Goal: Communication & Community: Answer question/provide support

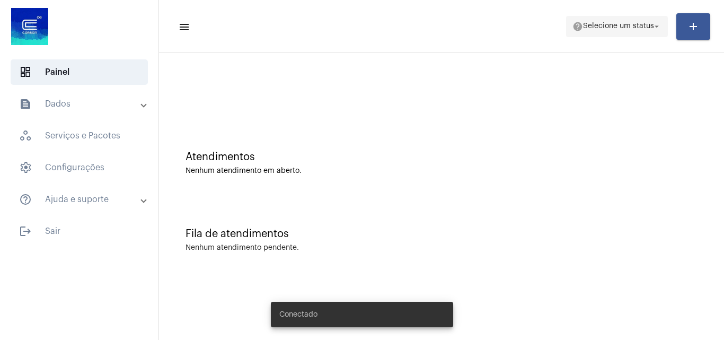
click at [625, 25] on span "Selecione um status" at bounding box center [618, 26] width 71 height 7
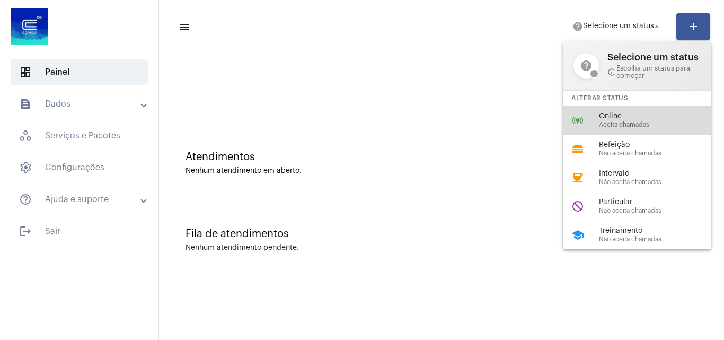
click at [638, 118] on span "Online" at bounding box center [659, 116] width 121 height 8
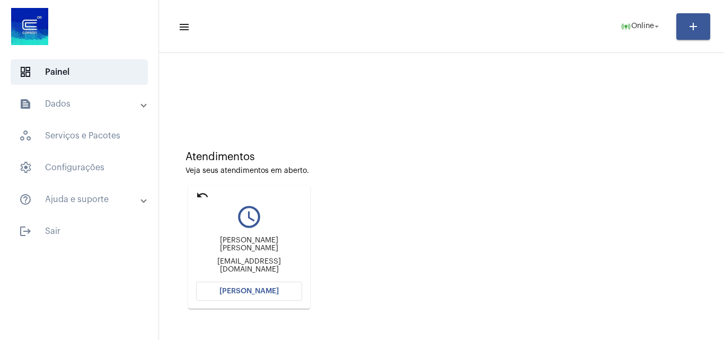
click at [223, 286] on button "[PERSON_NAME]" at bounding box center [249, 291] width 106 height 19
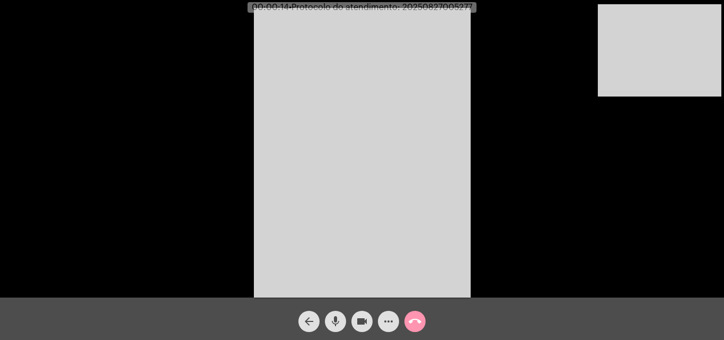
click at [639, 264] on div "Acessando Câmera e Microfone..." at bounding box center [362, 151] width 722 height 297
click at [625, 80] on video at bounding box center [660, 50] width 124 height 92
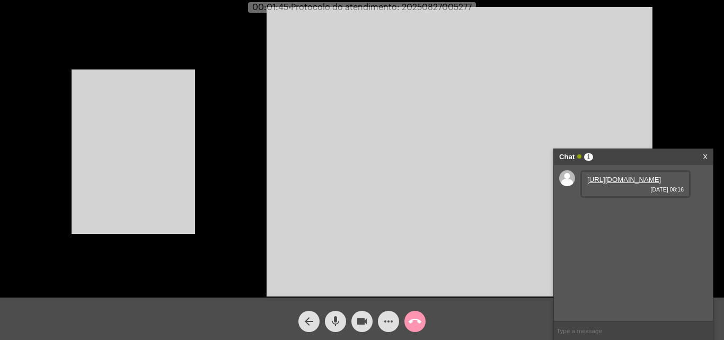
click at [103, 183] on video at bounding box center [134, 151] width 124 height 164
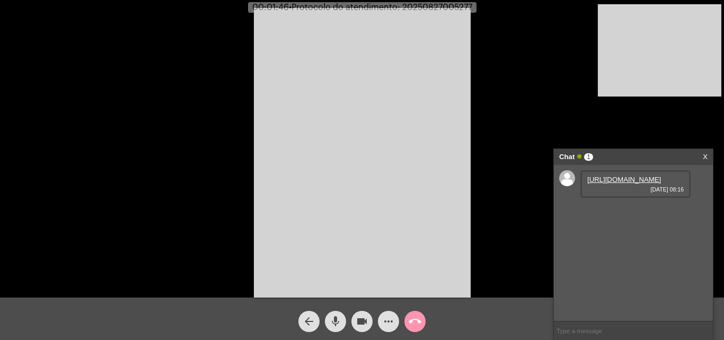
click at [638, 183] on link "[URL][DOMAIN_NAME]" at bounding box center [624, 179] width 74 height 8
click at [328, 319] on button "mic" at bounding box center [335, 321] width 21 height 21
click at [360, 316] on mat-icon "videocam" at bounding box center [362, 321] width 13 height 13
click at [360, 322] on mat-icon "videocam_off" at bounding box center [362, 321] width 13 height 13
click at [338, 325] on mat-icon "mic_off" at bounding box center [335, 321] width 13 height 13
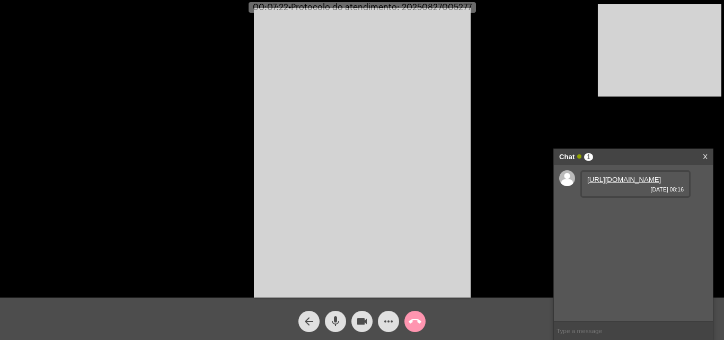
click at [337, 314] on span "mic" at bounding box center [335, 321] width 13 height 21
click at [337, 322] on mat-icon "mic_off" at bounding box center [335, 321] width 13 height 13
click at [333, 316] on mat-icon "mic" at bounding box center [335, 321] width 13 height 13
click at [336, 323] on mat-icon "mic_off" at bounding box center [335, 321] width 13 height 13
click at [329, 313] on span "mic" at bounding box center [335, 321] width 13 height 21
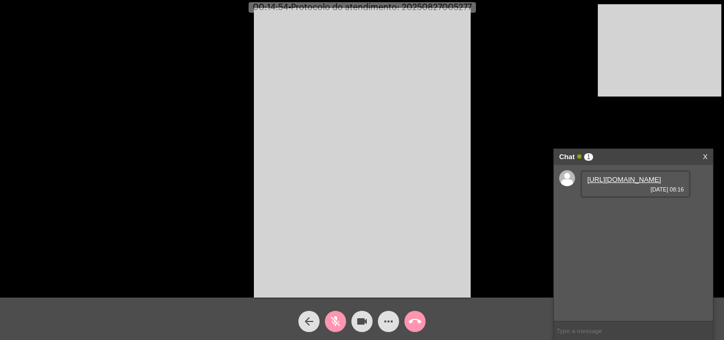
click at [358, 317] on mat-icon "videocam" at bounding box center [362, 321] width 13 height 13
click at [333, 321] on mat-icon "mic_off" at bounding box center [335, 321] width 13 height 13
click at [362, 318] on mat-icon "videocam_off" at bounding box center [362, 321] width 13 height 13
click at [335, 322] on mat-icon "mic" at bounding box center [335, 321] width 13 height 13
click at [355, 324] on button "videocam" at bounding box center [361, 321] width 21 height 21
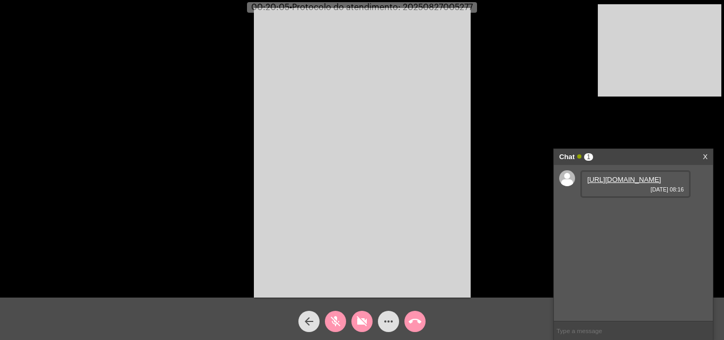
click at [363, 319] on mat-icon "videocam_off" at bounding box center [362, 321] width 13 height 13
drag, startPoint x: 336, startPoint y: 316, endPoint x: 326, endPoint y: 338, distance: 24.4
click at [338, 318] on mat-icon "mic_off" at bounding box center [335, 321] width 13 height 13
click at [339, 319] on mat-icon "mic" at bounding box center [335, 321] width 13 height 13
click at [338, 324] on mat-icon "mic_off" at bounding box center [335, 321] width 13 height 13
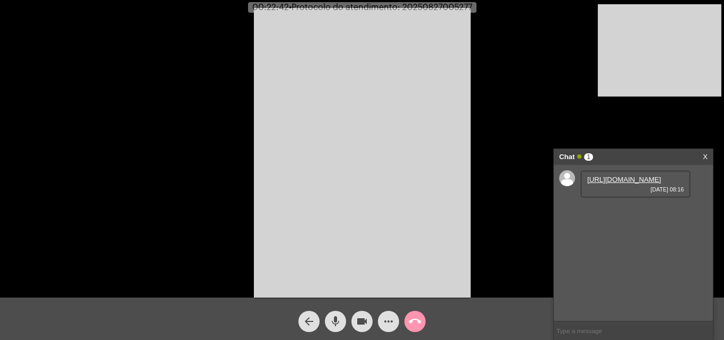
click at [396, 141] on video at bounding box center [362, 152] width 217 height 289
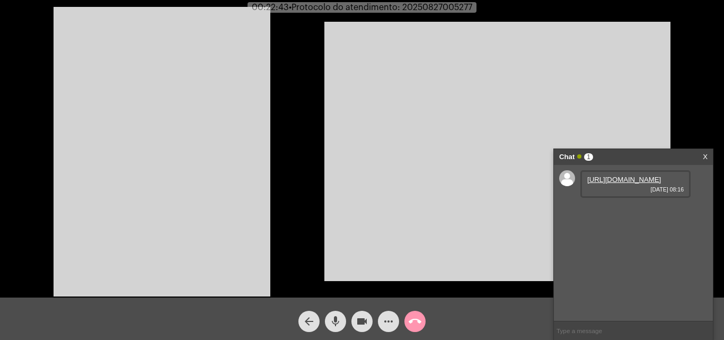
click at [233, 155] on video at bounding box center [162, 151] width 217 height 289
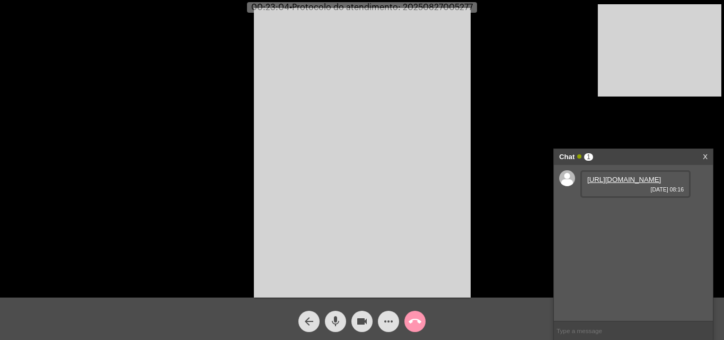
click at [340, 316] on mat-icon "mic" at bounding box center [335, 321] width 13 height 13
click at [366, 324] on mat-icon "videocam" at bounding box center [362, 321] width 13 height 13
click at [362, 313] on span "videocam_off" at bounding box center [362, 321] width 13 height 21
click at [332, 316] on mat-icon "mic_off" at bounding box center [335, 321] width 13 height 13
click at [339, 325] on mat-icon "mic" at bounding box center [335, 321] width 13 height 13
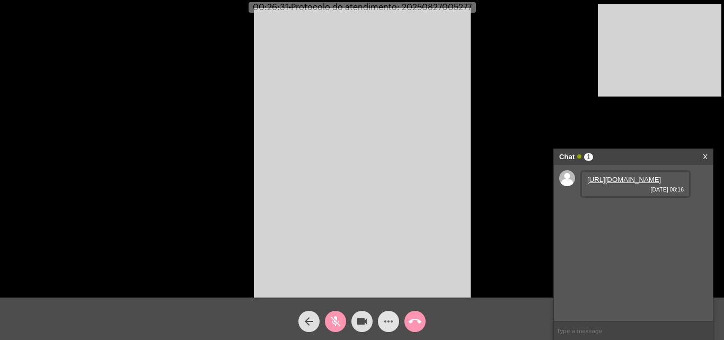
click at [385, 321] on mat-icon "more_horiz" at bounding box center [388, 321] width 13 height 13
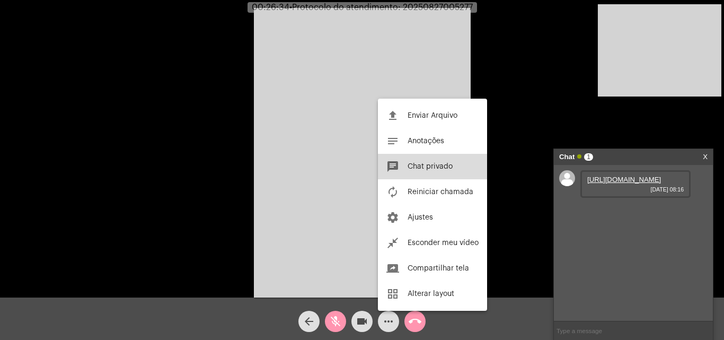
click at [438, 162] on button "chat Chat privado" at bounding box center [432, 166] width 109 height 25
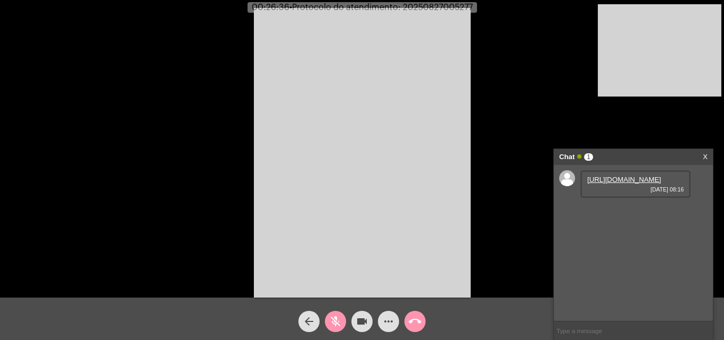
click at [389, 323] on mat-icon "more_horiz" at bounding box center [388, 321] width 13 height 13
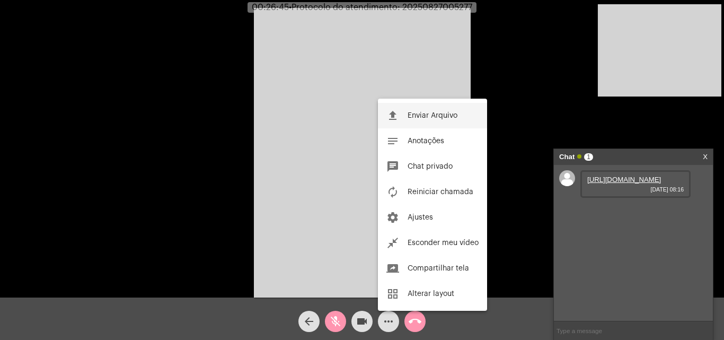
click at [420, 113] on span "Enviar Arquivo" at bounding box center [433, 115] width 50 height 7
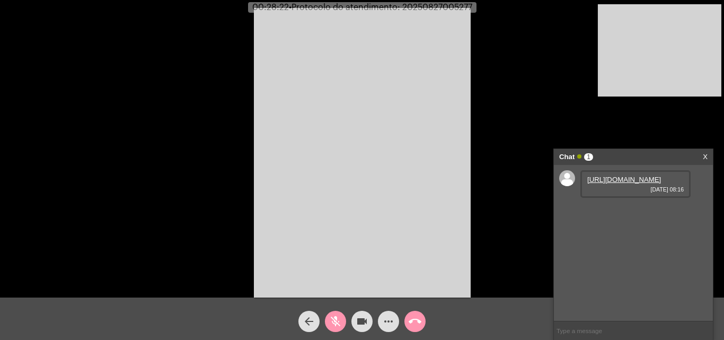
drag, startPoint x: 336, startPoint y: 318, endPoint x: 400, endPoint y: 320, distance: 64.7
click at [337, 318] on mat-icon "mic_off" at bounding box center [335, 321] width 13 height 13
click at [395, 324] on button "more_horiz" at bounding box center [388, 321] width 21 height 21
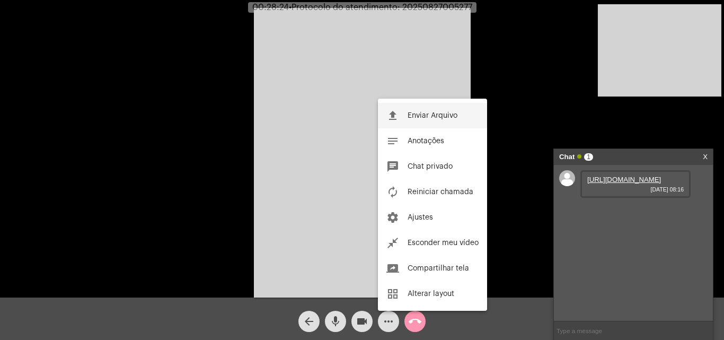
click at [429, 116] on span "Enviar Arquivo" at bounding box center [433, 115] width 50 height 7
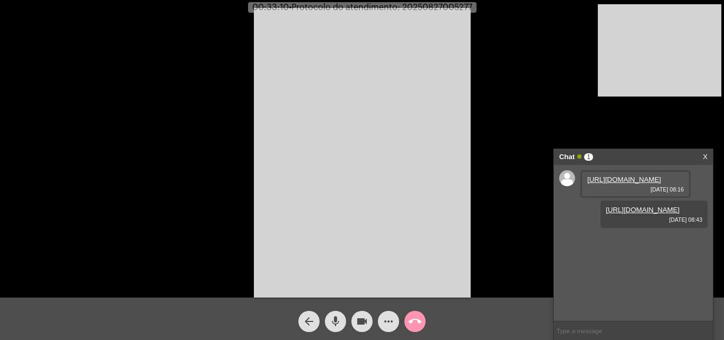
click at [451, 4] on span "• Protocolo do atendimento: 20250827005277" at bounding box center [380, 7] width 183 height 8
copy span "20250827005277"
click at [625, 330] on input "text" at bounding box center [633, 330] width 159 height 19
paste input "20250827005277"
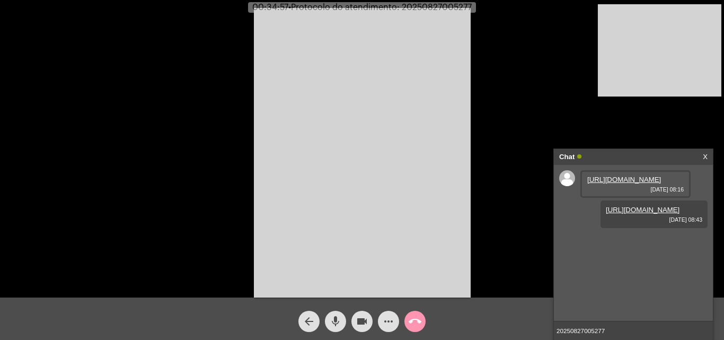
type input "20250827005277"
click at [332, 318] on mat-icon "mic" at bounding box center [335, 321] width 13 height 13
click at [332, 318] on mat-icon "mic_off" at bounding box center [335, 321] width 13 height 13
click at [335, 317] on mat-icon "mic" at bounding box center [335, 321] width 13 height 13
click at [355, 318] on button "videocam" at bounding box center [361, 321] width 21 height 21
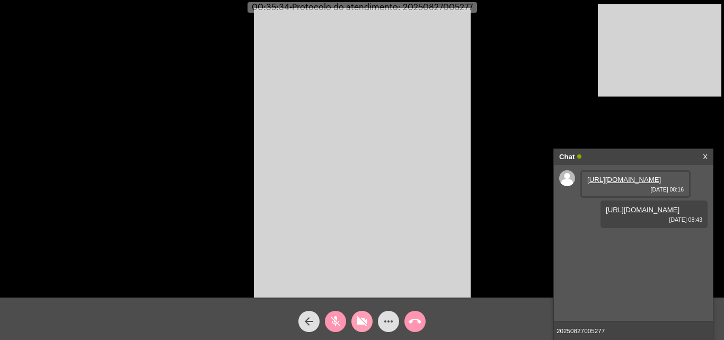
click at [355, 318] on button "videocam_off" at bounding box center [361, 321] width 21 height 21
click at [328, 324] on button "mic_off" at bounding box center [335, 321] width 21 height 21
click at [440, 6] on span "• Protocolo do atendimento: 20250827005277" at bounding box center [380, 7] width 183 height 8
copy span "20250827005277"
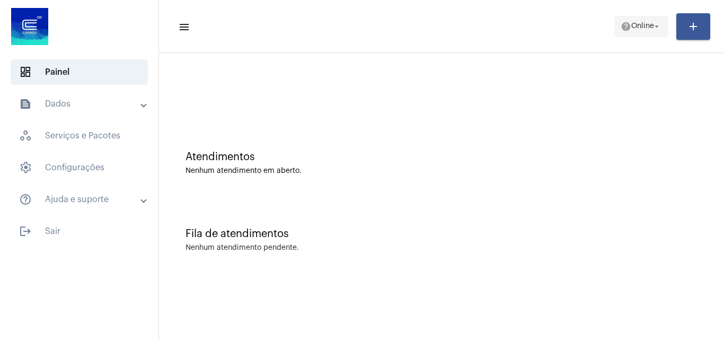
click at [657, 23] on mat-icon "arrow_drop_down" at bounding box center [657, 27] width 10 height 10
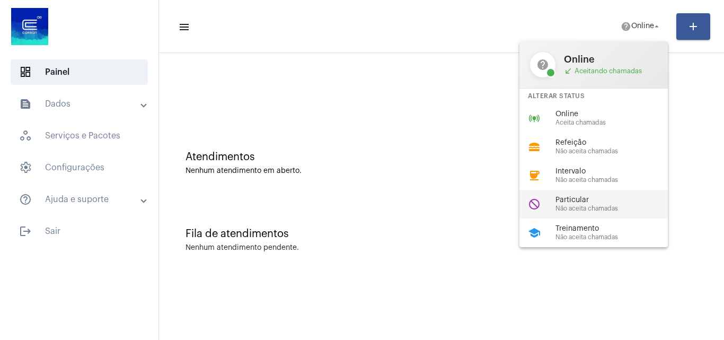
click at [615, 201] on span "Particular" at bounding box center [616, 200] width 121 height 8
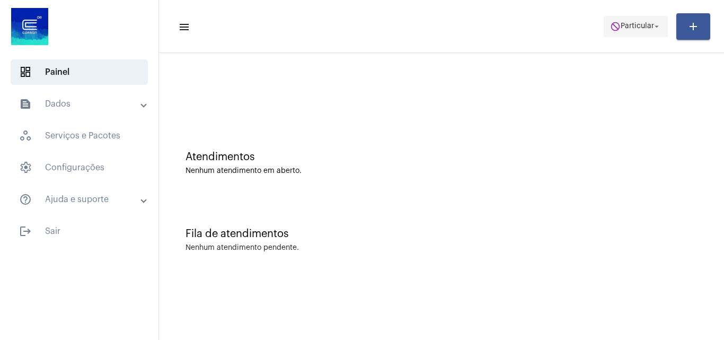
click at [629, 25] on span "Particular" at bounding box center [637, 26] width 33 height 7
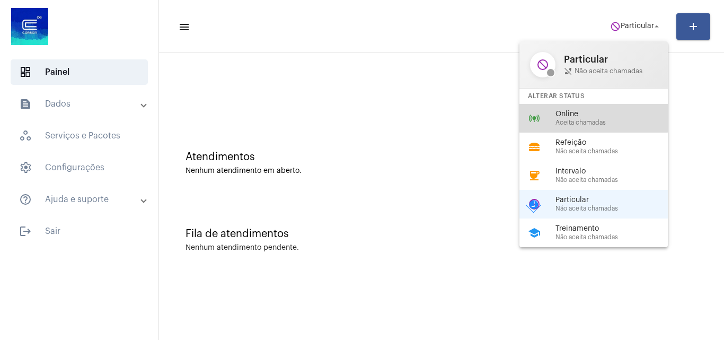
click at [594, 117] on span "Online" at bounding box center [616, 114] width 121 height 8
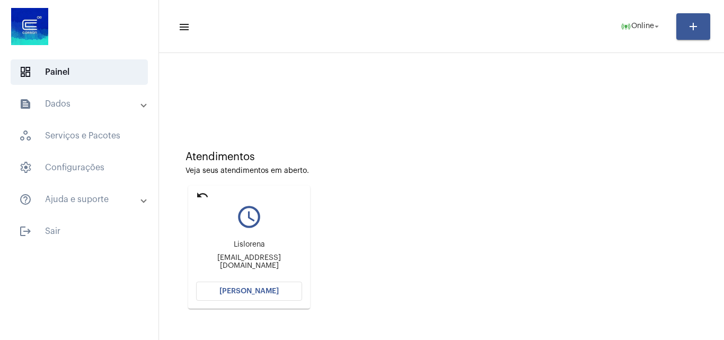
click at [266, 294] on span "[PERSON_NAME]" at bounding box center [248, 290] width 59 height 7
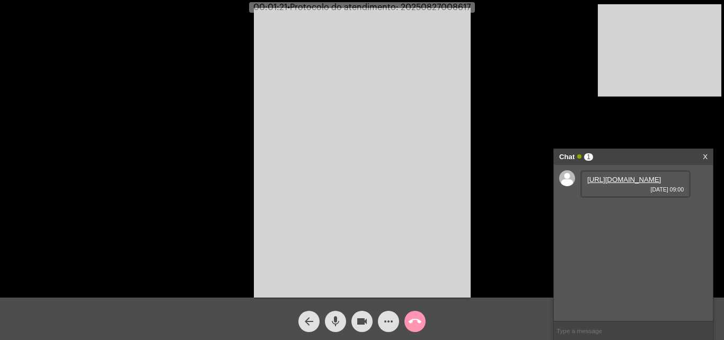
click at [635, 183] on link "https://neft-transfer-bucket.s3.amazonaws.com/temp-5fd22a6c-52fc-1ed4-7446-bf0f…" at bounding box center [624, 179] width 74 height 8
click at [618, 214] on link "https://neft-transfer-bucket.s3.amazonaws.com/temp-5704e7c3-5463-60b5-e3d0-2607…" at bounding box center [624, 210] width 74 height 8
click at [334, 320] on mat-icon "mic" at bounding box center [335, 321] width 13 height 13
click at [360, 321] on mat-icon "videocam" at bounding box center [362, 321] width 13 height 13
click at [368, 319] on mat-icon "videocam_off" at bounding box center [362, 321] width 13 height 13
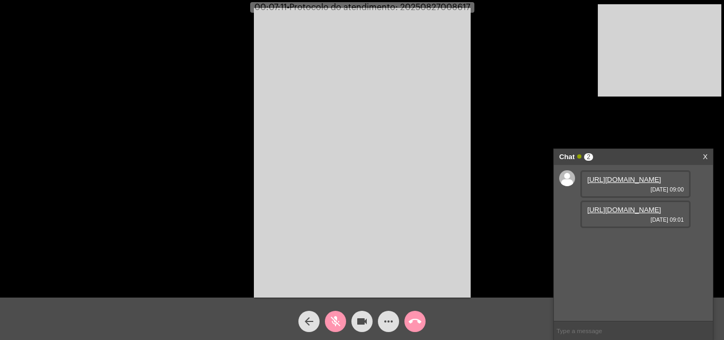
click at [340, 321] on mat-icon "mic_off" at bounding box center [335, 321] width 13 height 13
drag, startPoint x: 339, startPoint y: 323, endPoint x: 370, endPoint y: 321, distance: 31.3
click at [339, 323] on mat-icon "mic" at bounding box center [335, 321] width 13 height 13
click at [370, 321] on button "videocam" at bounding box center [361, 321] width 21 height 21
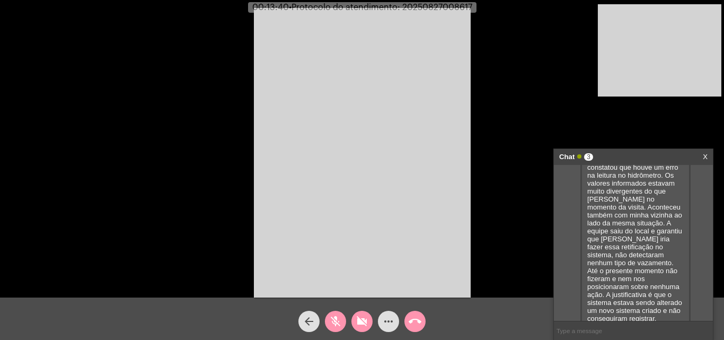
scroll to position [256, 0]
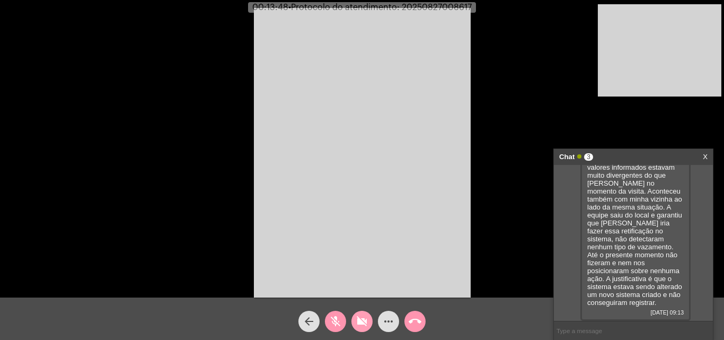
click at [360, 324] on mat-icon "videocam_off" at bounding box center [362, 321] width 13 height 13
click at [337, 321] on mat-icon "mic_off" at bounding box center [335, 321] width 13 height 13
click at [337, 321] on mat-icon "mic" at bounding box center [335, 321] width 13 height 13
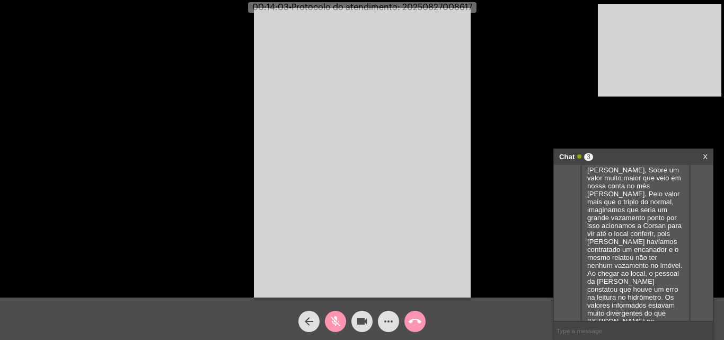
scroll to position [106, 0]
click at [366, 323] on mat-icon "videocam" at bounding box center [362, 321] width 13 height 13
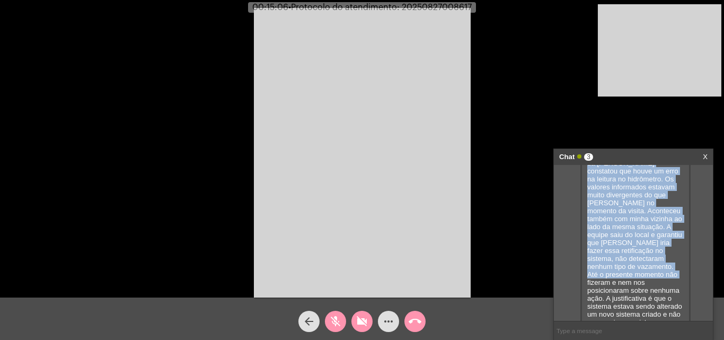
scroll to position [256, 0]
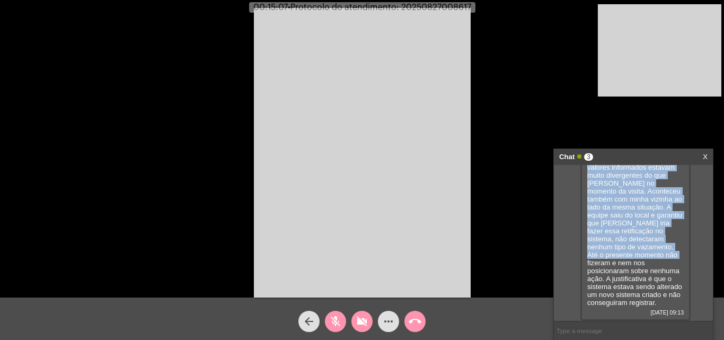
drag, startPoint x: 587, startPoint y: 242, endPoint x: 686, endPoint y: 319, distance: 125.4
click at [686, 319] on div "Eu Lis Lorena Oliveira Silva falo em nome do meu esposo Paulo Francisco dos Rei…" at bounding box center [636, 156] width 110 height 330
click at [190, 5] on div "00:17:39 • Protocolo do atendimento: 20250827008617" at bounding box center [362, 8] width 724 height 10
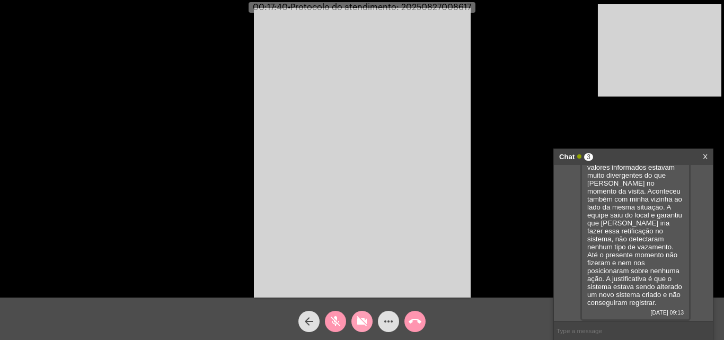
click at [356, 319] on mat-icon "videocam_off" at bounding box center [362, 321] width 13 height 13
click at [341, 320] on mat-icon "mic_off" at bounding box center [335, 321] width 13 height 13
click at [338, 318] on mat-icon "mic" at bounding box center [335, 321] width 13 height 13
click at [330, 315] on mat-icon "mic_off" at bounding box center [335, 321] width 13 height 13
click at [417, 8] on span "• Protocolo do atendimento: 20250827008617" at bounding box center [379, 7] width 183 height 8
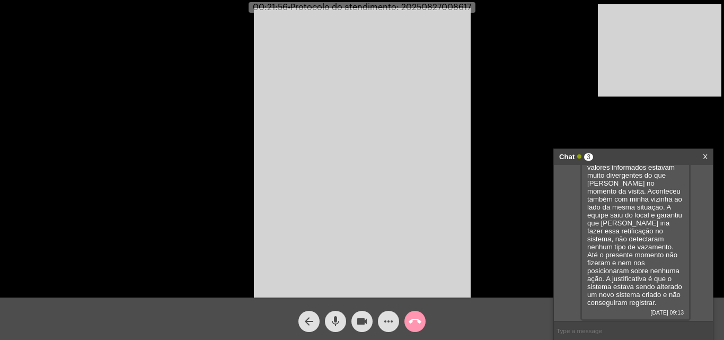
click at [417, 8] on span "• Protocolo do atendimento: 20250827008617" at bounding box center [379, 7] width 183 height 8
copy span "20250827008617"
click at [588, 327] on input "text" at bounding box center [633, 330] width 159 height 19
paste input "20250827008617"
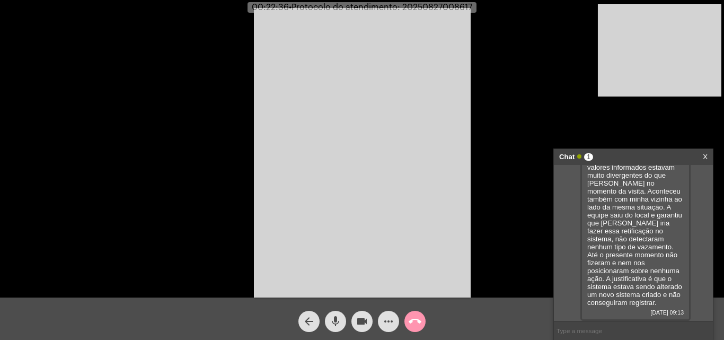
type input "20250827008617"
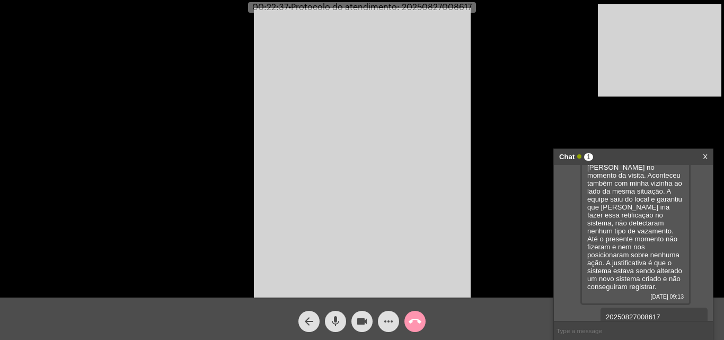
scroll to position [286, 0]
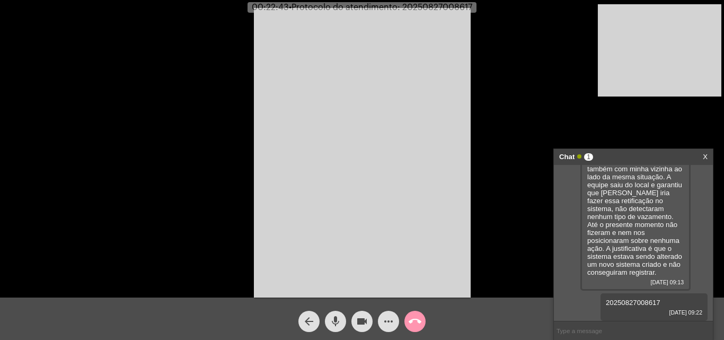
click at [409, 321] on mat-icon "call_end" at bounding box center [415, 321] width 13 height 13
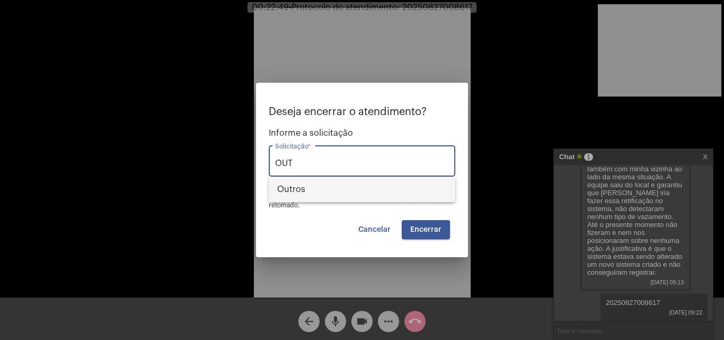
click at [354, 188] on span "Outros" at bounding box center [362, 189] width 170 height 25
type input "Outros"
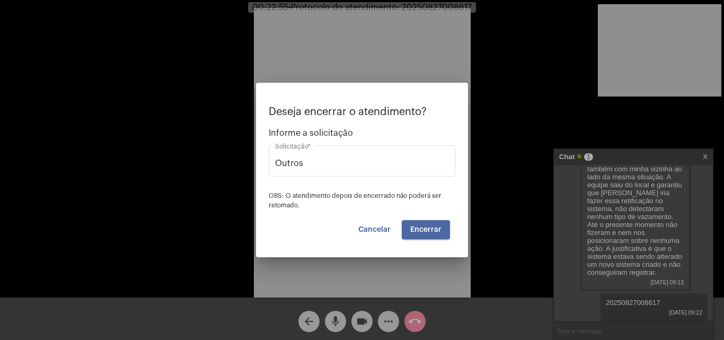
click at [428, 226] on span "Encerrar" at bounding box center [425, 229] width 31 height 7
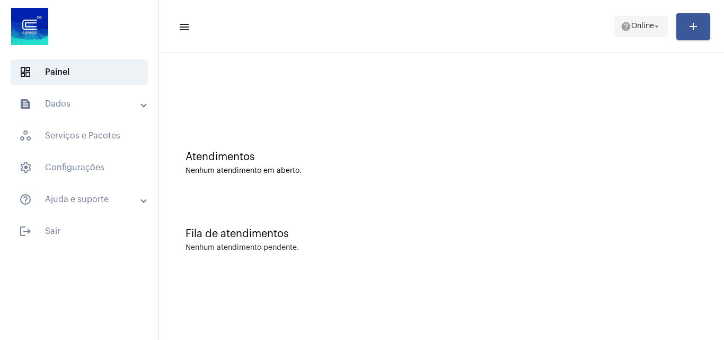
click at [648, 29] on span "Online" at bounding box center [642, 26] width 23 height 7
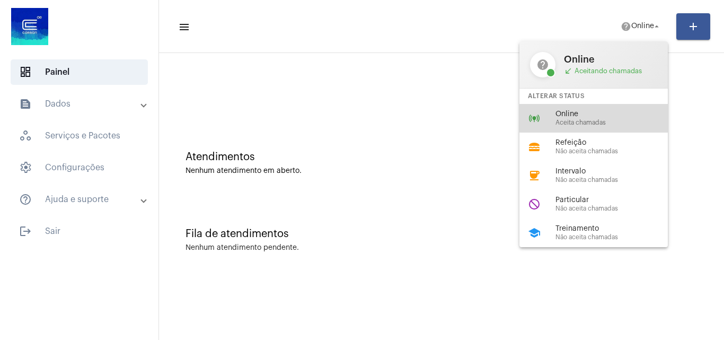
click at [608, 108] on div "online_prediction Online Aceita chamadas" at bounding box center [602, 118] width 165 height 29
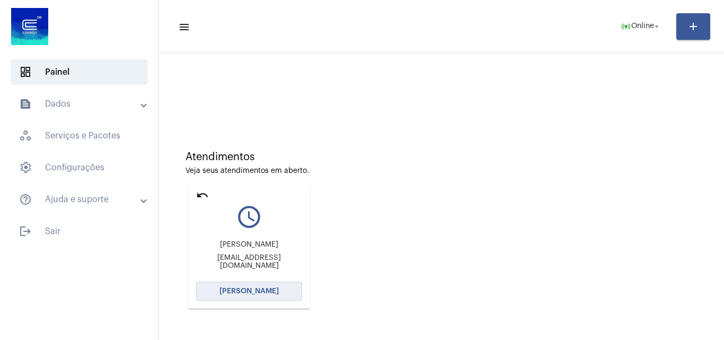
click at [257, 289] on span "[PERSON_NAME]" at bounding box center [248, 290] width 59 height 7
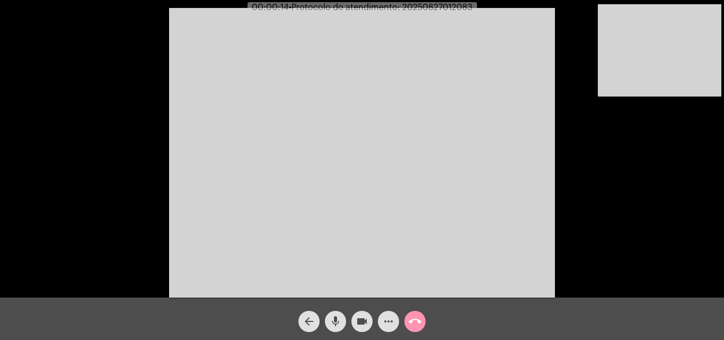
click at [656, 245] on div "Acessando Câmera e Microfone..." at bounding box center [362, 151] width 722 height 297
click at [304, 47] on video at bounding box center [362, 152] width 386 height 289
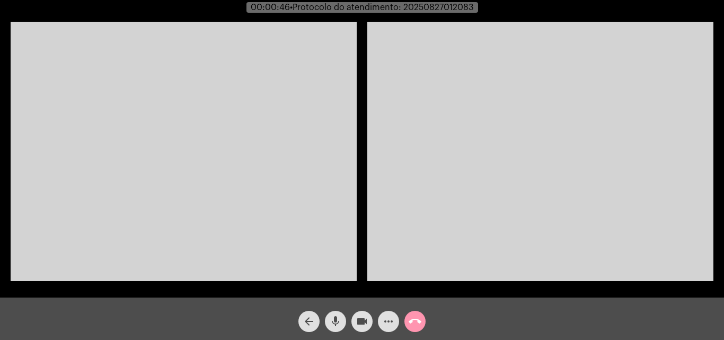
click at [304, 103] on video at bounding box center [184, 151] width 346 height 259
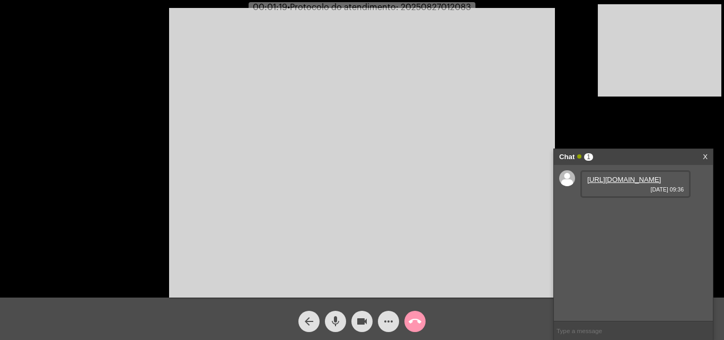
click at [619, 183] on link "https://neft-transfer-bucket.s3.amazonaws.com/temp-ee16a7e5-cc51-ca86-7ca2-e7f8…" at bounding box center [624, 179] width 74 height 8
click at [335, 315] on mat-icon "mic" at bounding box center [335, 321] width 13 height 13
click at [335, 320] on mat-icon "mic_off" at bounding box center [335, 321] width 13 height 13
click at [335, 320] on mat-icon "mic" at bounding box center [335, 321] width 13 height 13
click at [334, 321] on mat-icon "mic_off" at bounding box center [335, 321] width 13 height 13
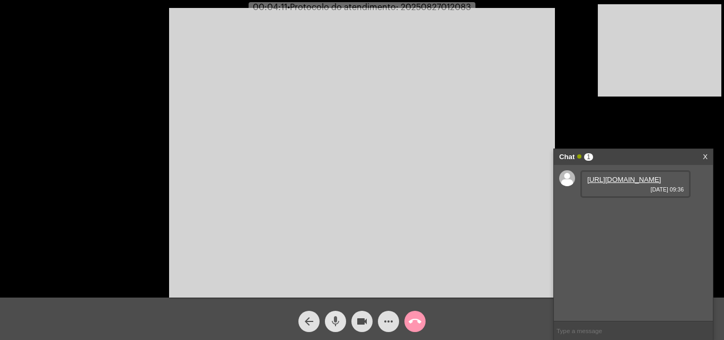
click at [336, 326] on mat-icon "mic" at bounding box center [335, 321] width 13 height 13
click at [362, 321] on mat-icon "videocam" at bounding box center [362, 321] width 13 height 13
click at [362, 316] on mat-icon "videocam_off" at bounding box center [362, 321] width 13 height 13
click at [341, 320] on mat-icon "mic_off" at bounding box center [335, 321] width 13 height 13
drag, startPoint x: 323, startPoint y: 324, endPoint x: 337, endPoint y: 321, distance: 13.8
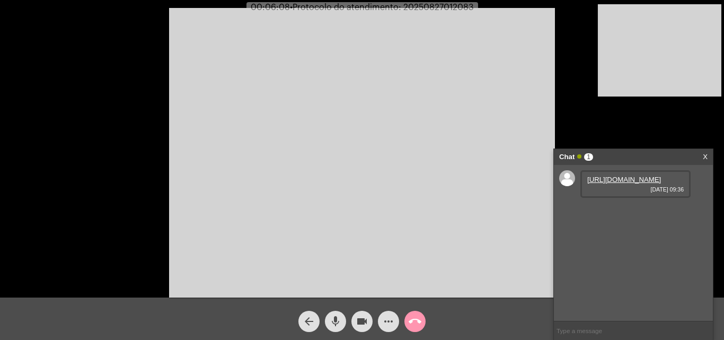
click at [329, 324] on div "mic" at bounding box center [335, 318] width 27 height 27
click at [360, 320] on mat-icon "videocam" at bounding box center [362, 321] width 13 height 13
click at [362, 323] on mat-icon "videocam_off" at bounding box center [362, 321] width 13 height 13
click at [338, 326] on mat-icon "mic_off" at bounding box center [335, 321] width 13 height 13
click at [333, 317] on mat-icon "mic" at bounding box center [335, 321] width 13 height 13
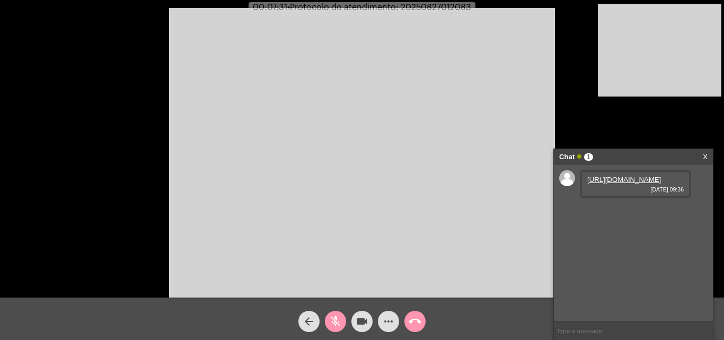
click at [334, 319] on mat-icon "mic_off" at bounding box center [335, 321] width 13 height 13
click at [461, 7] on span "• Protocolo do atendimento: 20250827012083" at bounding box center [381, 7] width 184 height 8
click at [461, 7] on span "• Protocolo do atendimento: 20250827012083" at bounding box center [382, 7] width 184 height 8
copy span "20250827012083"
click at [391, 322] on mat-icon "more_horiz" at bounding box center [388, 321] width 13 height 13
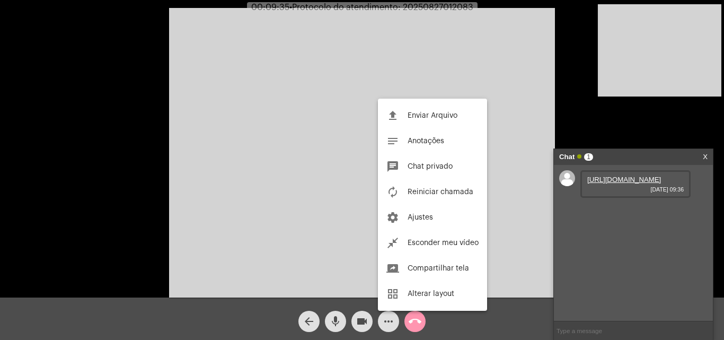
click at [284, 236] on div at bounding box center [362, 170] width 724 height 340
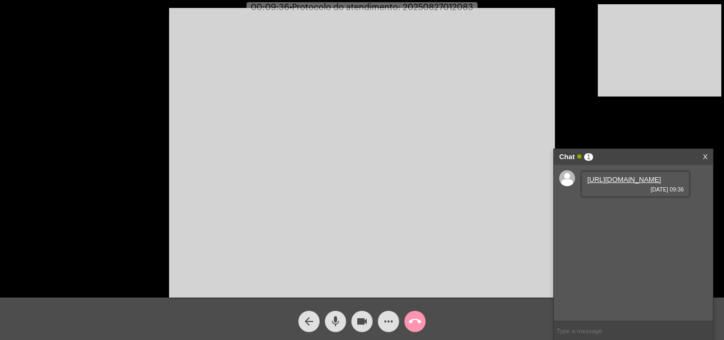
click at [418, 324] on mat-icon "call_end" at bounding box center [415, 321] width 13 height 13
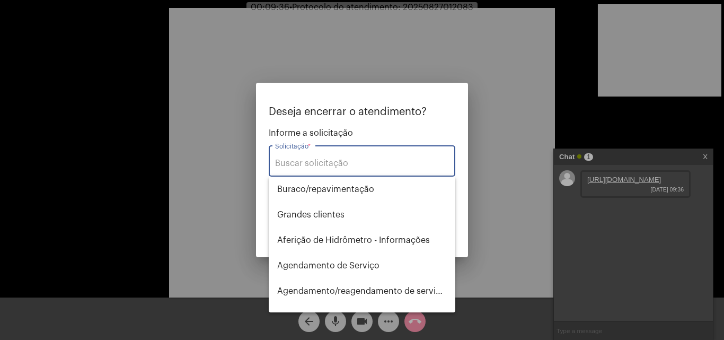
click at [348, 157] on div "Solicitação *" at bounding box center [362, 159] width 174 height 33
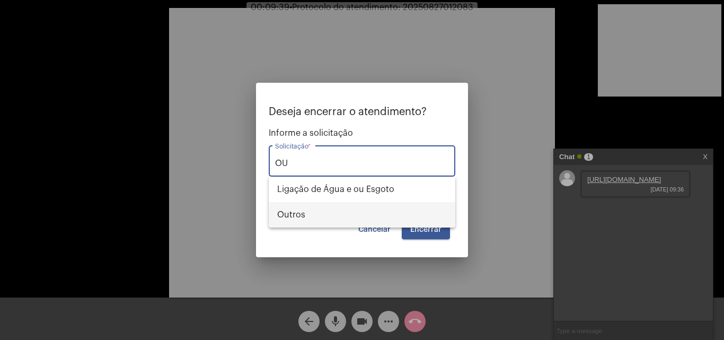
click at [335, 207] on span "Outros" at bounding box center [362, 214] width 170 height 25
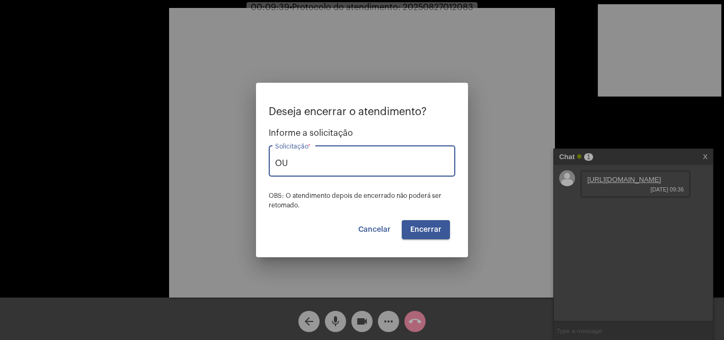
type input "Outros"
click at [424, 233] on button "Encerrar" at bounding box center [426, 229] width 48 height 19
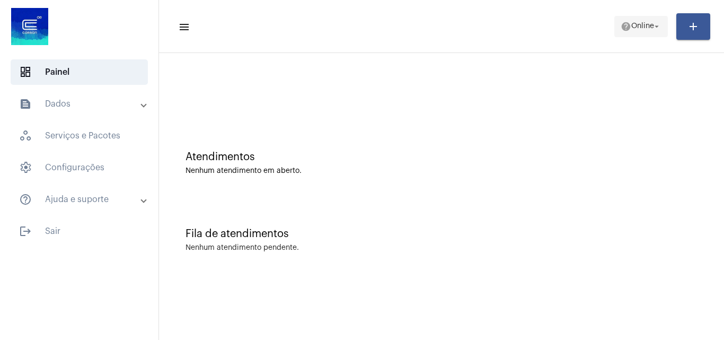
click at [631, 29] on span "Online" at bounding box center [642, 26] width 23 height 7
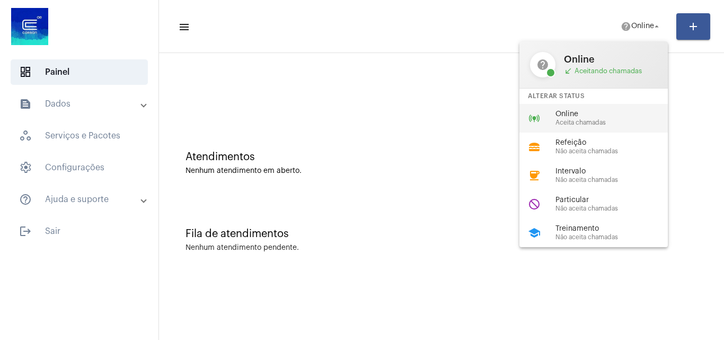
click at [609, 115] on span "Online" at bounding box center [616, 114] width 121 height 8
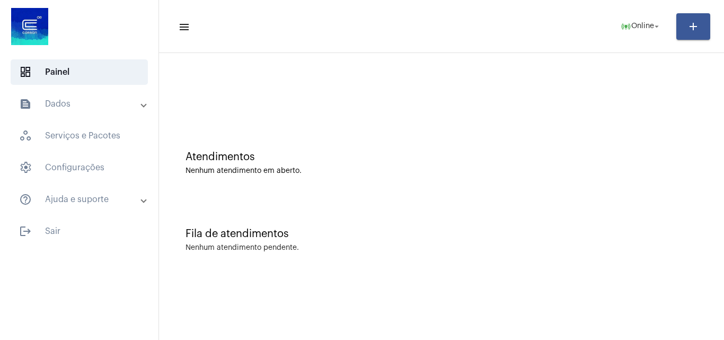
drag, startPoint x: 639, startPoint y: 271, endPoint x: 499, endPoint y: 298, distance: 142.5
click at [639, 271] on div "Fila de atendimentos Nenhum atendimento pendente." at bounding box center [441, 234] width 555 height 77
click at [596, 174] on div "Nenhum atendimento em aberto." at bounding box center [442, 171] width 512 height 8
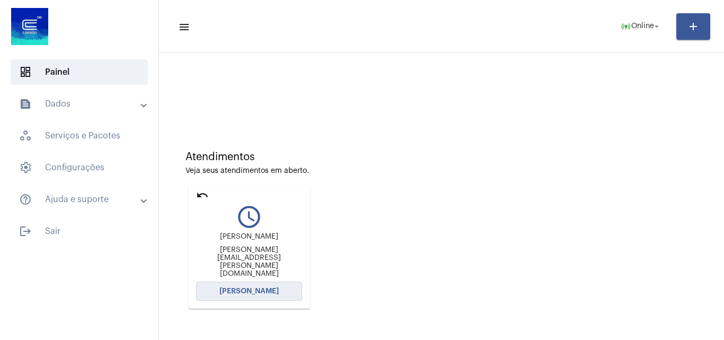
click at [276, 297] on button "[PERSON_NAME]" at bounding box center [249, 291] width 106 height 19
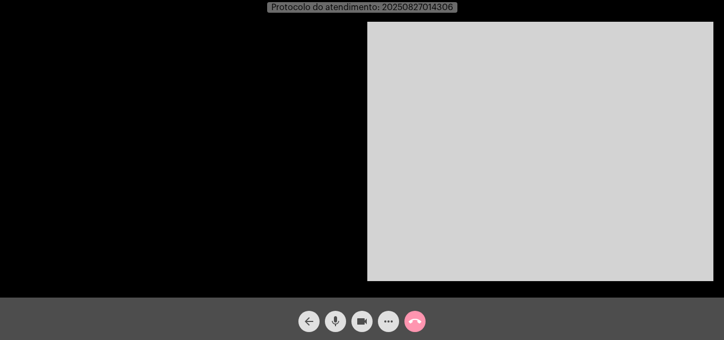
click at [590, 205] on video at bounding box center [540, 151] width 346 height 259
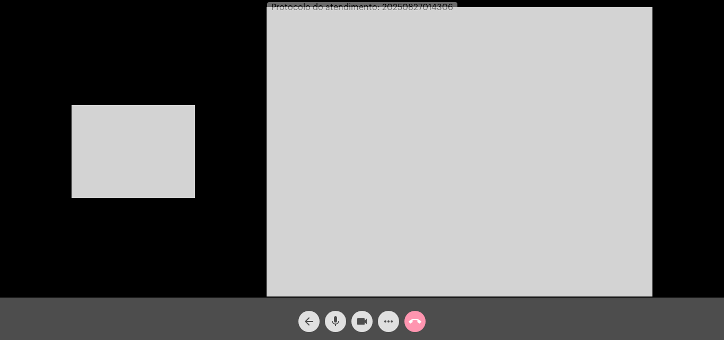
click at [198, 112] on div "Acessando Câmera e Microfone..." at bounding box center [362, 150] width 722 height 297
click at [151, 129] on video at bounding box center [134, 151] width 124 height 93
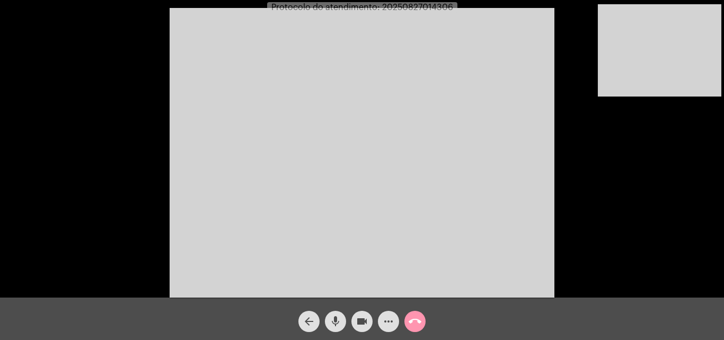
click at [679, 67] on video at bounding box center [660, 50] width 124 height 92
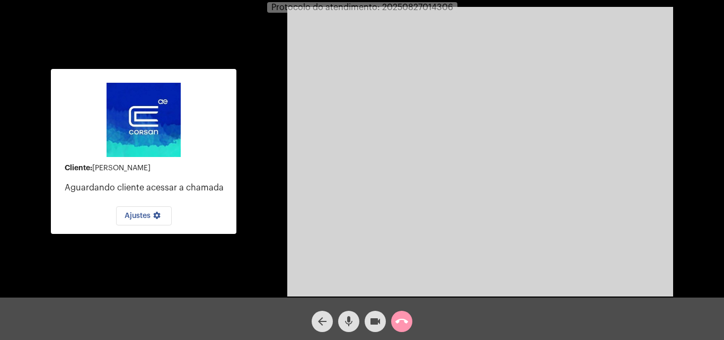
click at [405, 320] on mat-icon "call_end" at bounding box center [401, 321] width 13 height 13
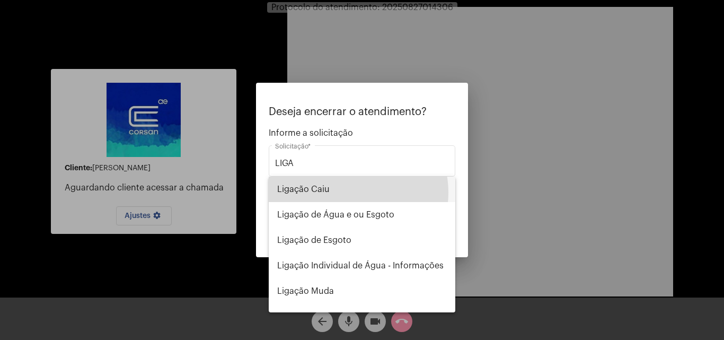
click at [347, 192] on span "Ligação Caiu" at bounding box center [362, 189] width 170 height 25
type input "Ligação Caiu"
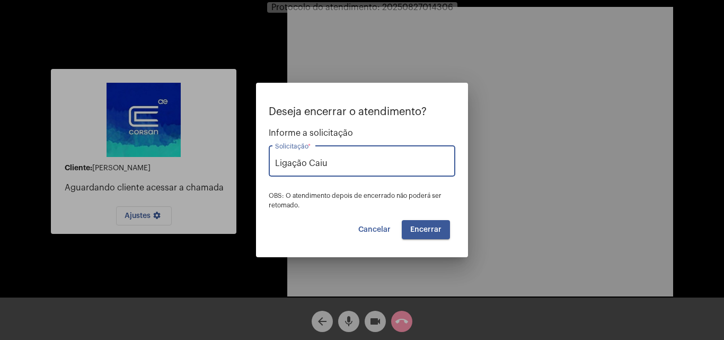
click at [436, 230] on span "Encerrar" at bounding box center [425, 229] width 31 height 7
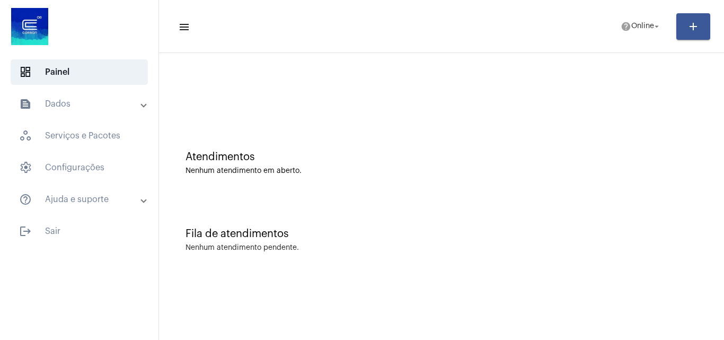
click at [634, 241] on div "Fila de atendimentos Nenhum atendimento pendente." at bounding box center [441, 234] width 555 height 77
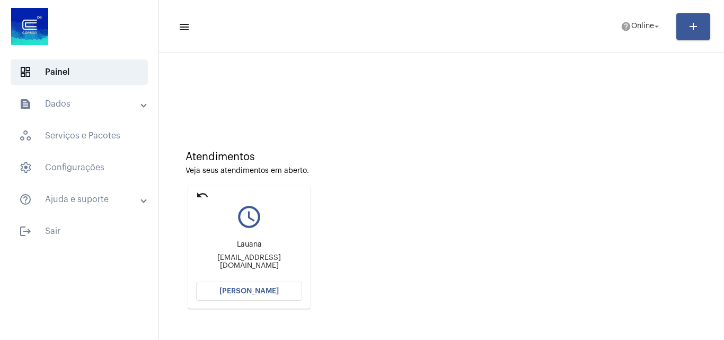
click at [278, 288] on button "[PERSON_NAME]" at bounding box center [249, 291] width 106 height 19
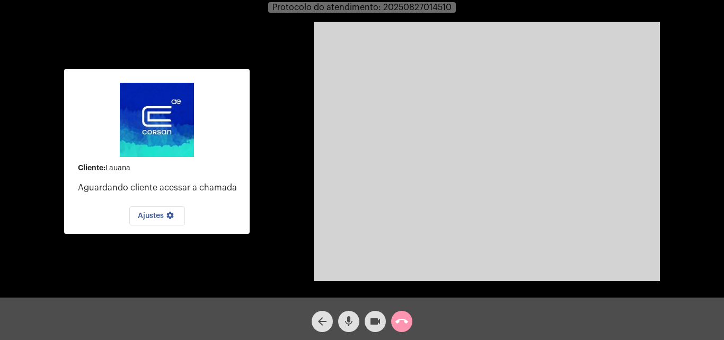
click at [610, 261] on video at bounding box center [487, 151] width 346 height 259
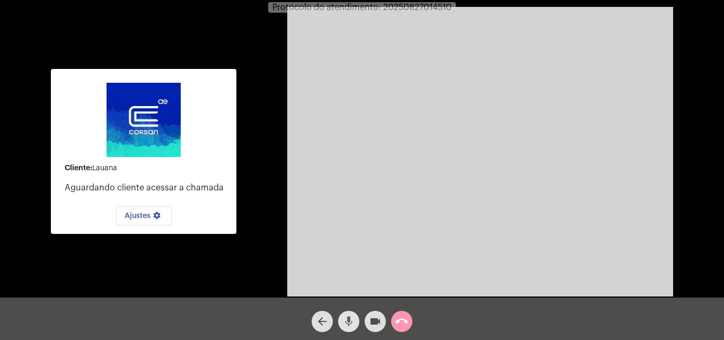
click at [346, 326] on mat-icon "mic" at bounding box center [348, 321] width 13 height 13
click at [344, 328] on mat-icon "mic_off" at bounding box center [348, 321] width 13 height 13
click at [389, 317] on div "call_end" at bounding box center [402, 318] width 27 height 27
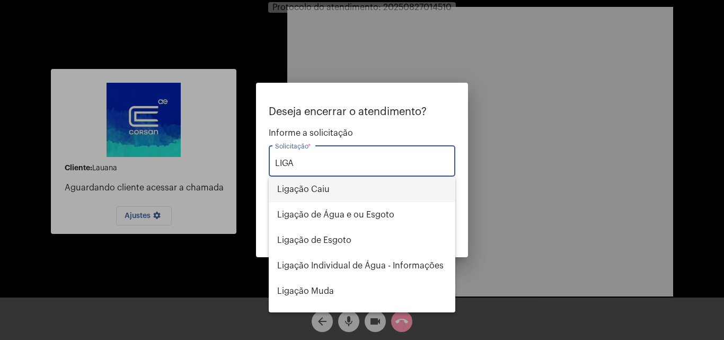
click at [339, 182] on span "Ligação Caiu" at bounding box center [362, 189] width 170 height 25
type input "Ligação Caiu"
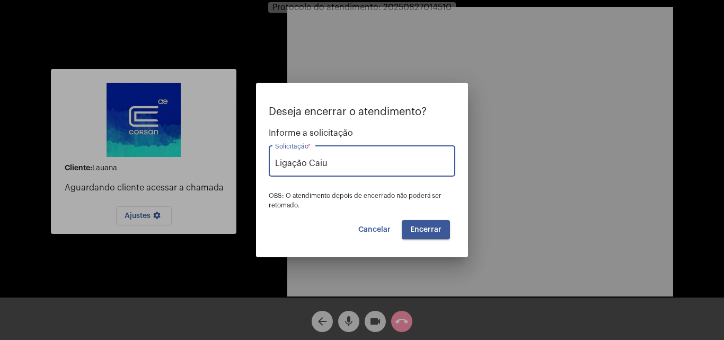
click at [443, 236] on button "Encerrar" at bounding box center [426, 229] width 48 height 19
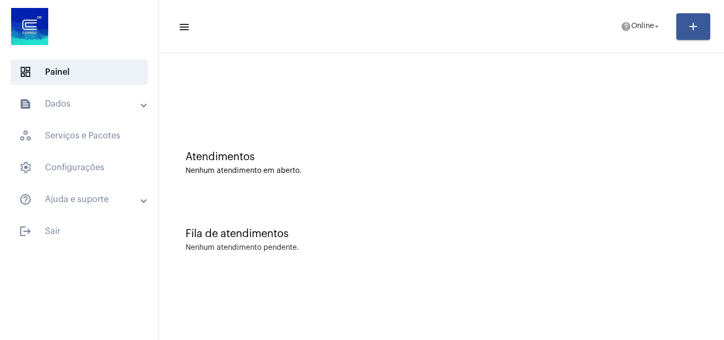
click at [630, 174] on div "Nenhum atendimento em aberto." at bounding box center [442, 171] width 512 height 8
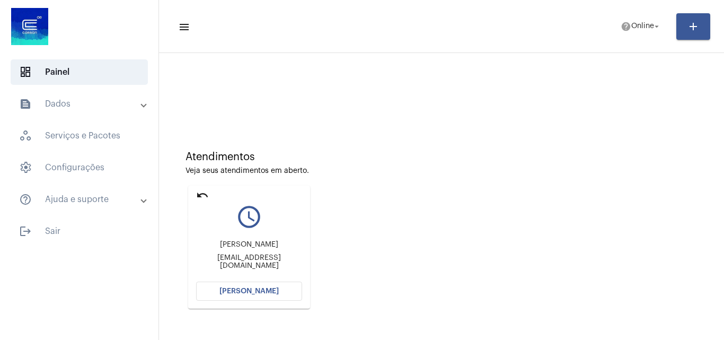
click at [201, 190] on mat-icon "undo" at bounding box center [202, 195] width 13 height 13
click at [641, 30] on span "help Online arrow_drop_down" at bounding box center [641, 25] width 41 height 19
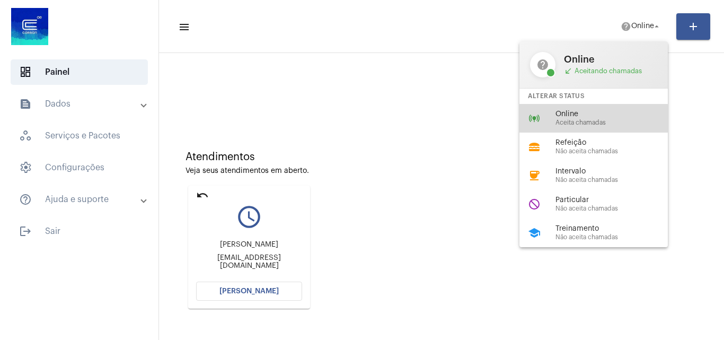
click at [586, 121] on span "Aceita chamadas" at bounding box center [616, 122] width 121 height 7
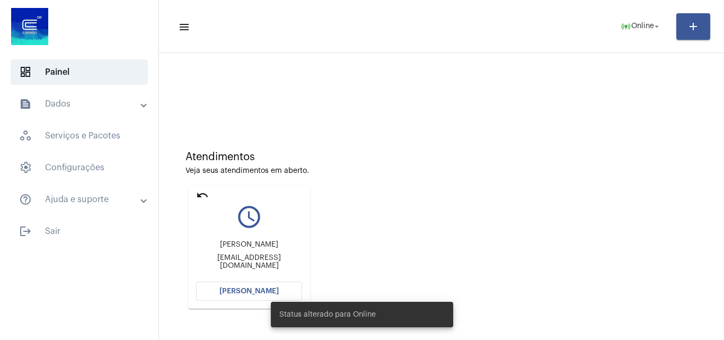
click at [271, 291] on div "Status alterado para Online" at bounding box center [362, 314] width 208 height 51
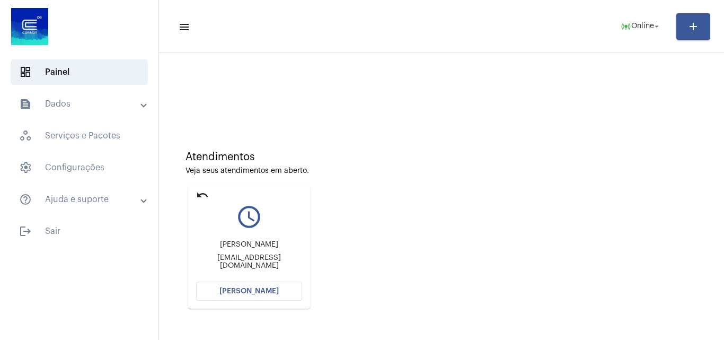
click at [271, 289] on span "[PERSON_NAME]" at bounding box center [248, 290] width 59 height 7
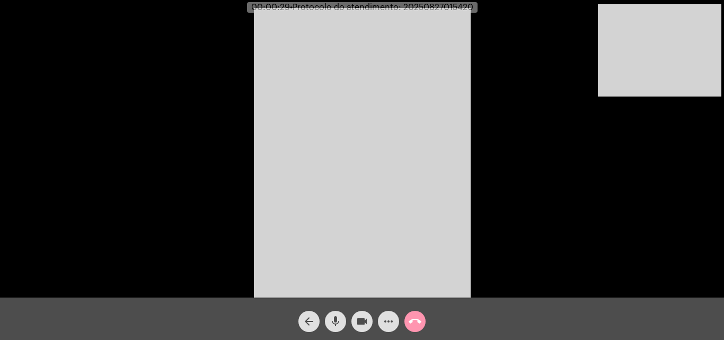
click at [294, 140] on video at bounding box center [362, 152] width 217 height 289
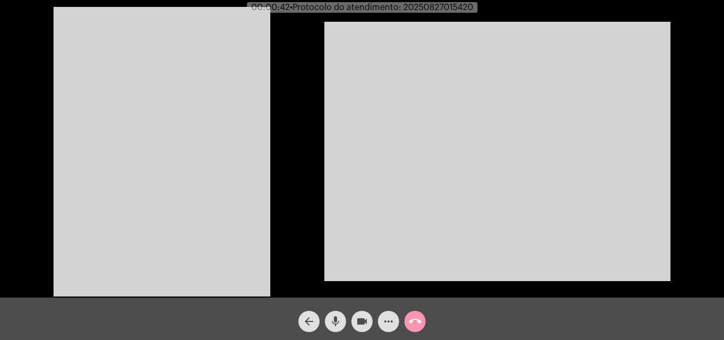
click at [610, 209] on video at bounding box center [497, 151] width 346 height 259
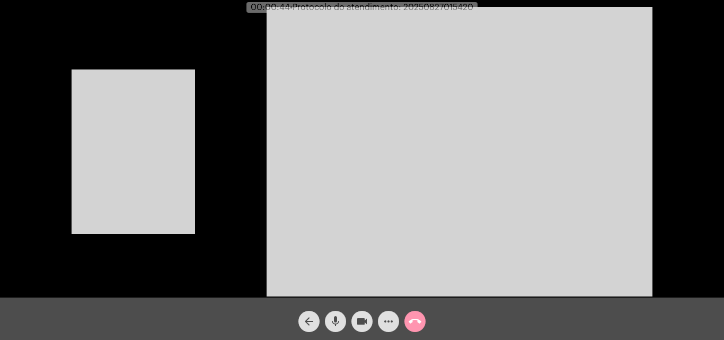
click at [167, 198] on video at bounding box center [134, 151] width 124 height 164
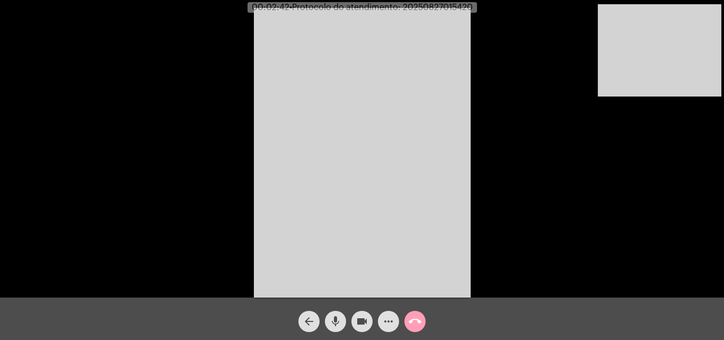
click at [410, 321] on mat-icon "call_end" at bounding box center [415, 321] width 13 height 13
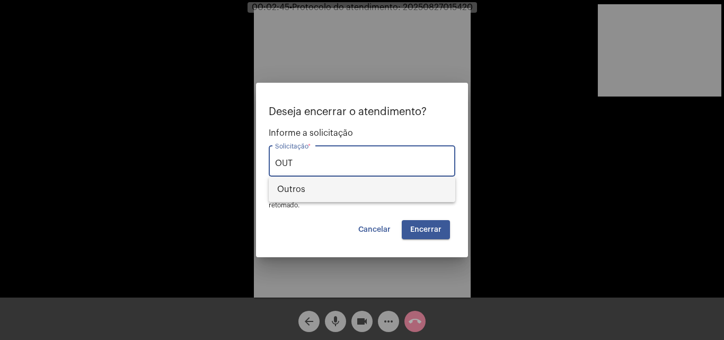
click at [371, 187] on span "Outros" at bounding box center [362, 189] width 170 height 25
type input "Outros"
click at [425, 238] on button "Encerrar" at bounding box center [426, 229] width 48 height 19
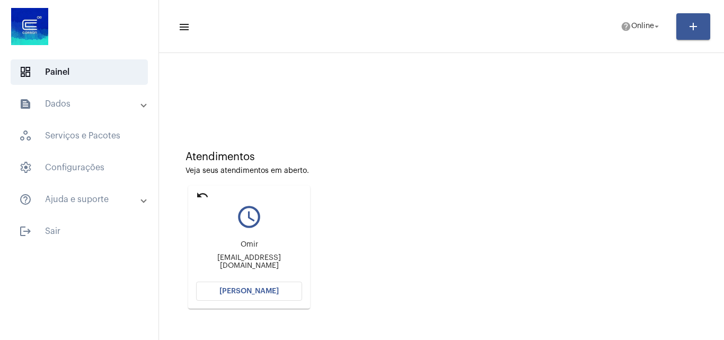
click at [201, 195] on mat-icon "undo" at bounding box center [202, 195] width 13 height 13
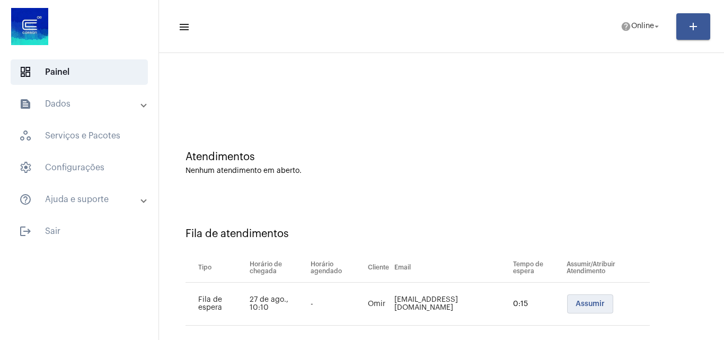
click at [576, 302] on span "Assumir" at bounding box center [590, 303] width 29 height 7
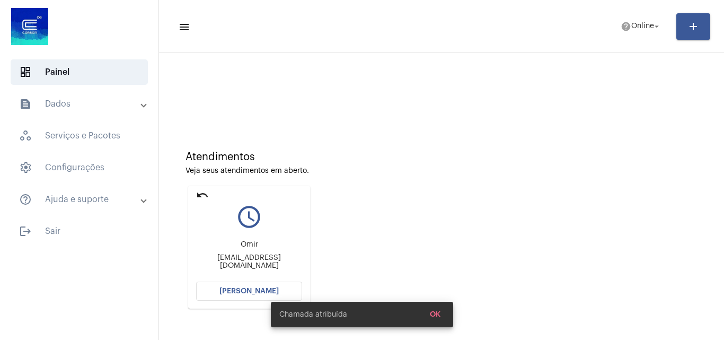
click at [245, 288] on span "[PERSON_NAME]" at bounding box center [248, 290] width 59 height 7
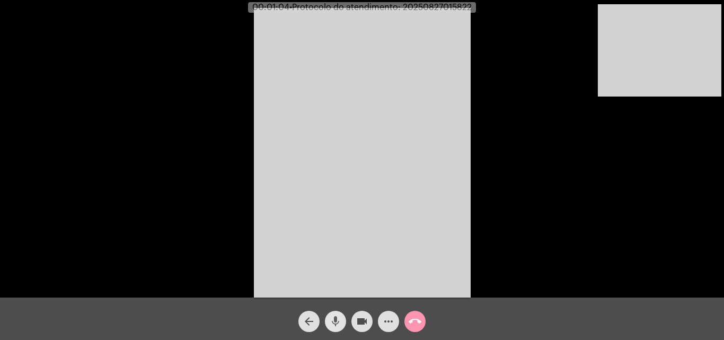
click at [330, 323] on mat-icon "mic" at bounding box center [335, 321] width 13 height 13
click at [331, 320] on mat-icon "mic_off" at bounding box center [335, 321] width 13 height 13
click at [337, 328] on mat-icon "mic" at bounding box center [335, 321] width 13 height 13
click at [360, 324] on mat-icon "videocam" at bounding box center [362, 321] width 13 height 13
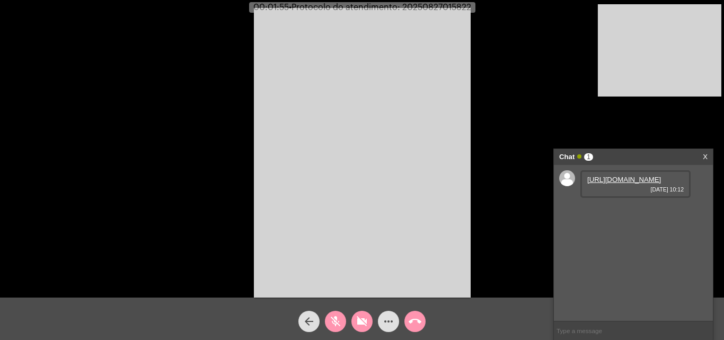
click at [359, 322] on mat-icon "videocam_off" at bounding box center [362, 321] width 13 height 13
click at [614, 183] on link "https://neft-transfer-bucket.s3.amazonaws.com/temp-c84e4b32-c995-a19f-6797-99b1…" at bounding box center [624, 179] width 74 height 8
click at [336, 322] on mat-icon "mic_off" at bounding box center [335, 321] width 13 height 13
click at [337, 319] on mat-icon "mic" at bounding box center [335, 321] width 13 height 13
click at [339, 315] on mat-icon "mic_off" at bounding box center [335, 321] width 13 height 13
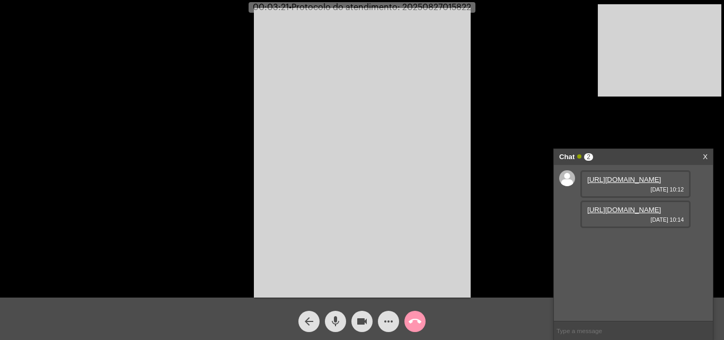
click at [612, 214] on link "https://neft-transfer-bucket.s3.amazonaws.com/temp-785f5171-aee6-de56-98b4-5bc1…" at bounding box center [624, 210] width 74 height 8
click at [331, 323] on mat-icon "mic" at bounding box center [335, 321] width 13 height 13
click at [338, 319] on mat-icon "mic_off" at bounding box center [335, 321] width 13 height 13
click at [616, 244] on link "https://neft-transfer-bucket.s3.amazonaws.com/temp-dfcaaf43-28b7-0152-454b-0b01…" at bounding box center [624, 240] width 74 height 8
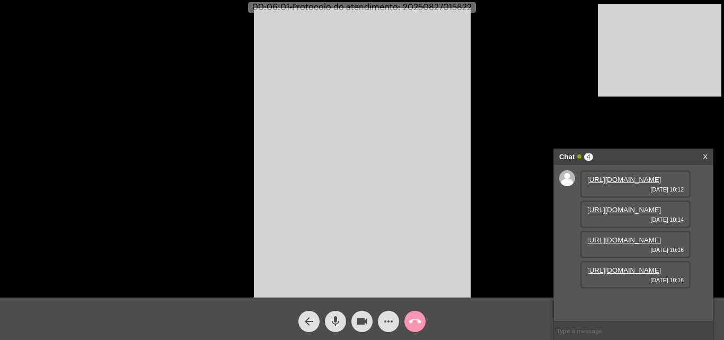
scroll to position [63, 0]
click at [622, 274] on link "https://neft-transfer-bucket.s3.amazonaws.com/temp-95eb7d17-9e9a-29da-13bd-94c2…" at bounding box center [624, 270] width 74 height 8
click at [423, 204] on video at bounding box center [362, 152] width 217 height 289
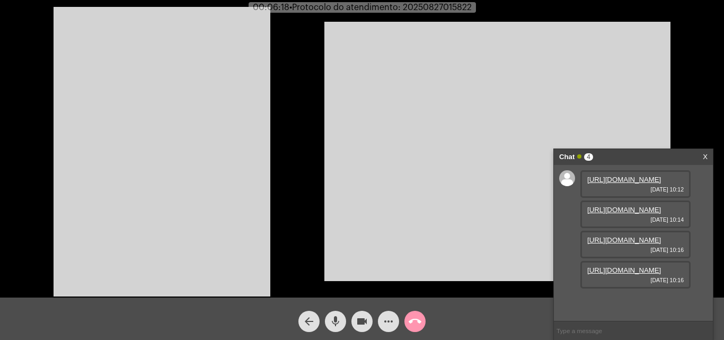
click at [136, 183] on video at bounding box center [162, 151] width 217 height 289
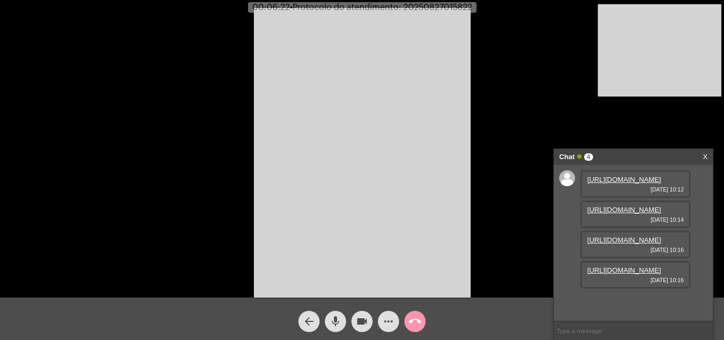
scroll to position [0, 0]
click at [605, 183] on link "https://neft-transfer-bucket.s3.amazonaws.com/temp-c84e4b32-c995-a19f-6797-99b1…" at bounding box center [624, 179] width 74 height 8
click at [331, 317] on mat-icon "mic" at bounding box center [335, 321] width 13 height 13
click at [339, 314] on span "mic_off" at bounding box center [335, 321] width 13 height 21
click at [334, 218] on video at bounding box center [362, 152] width 217 height 289
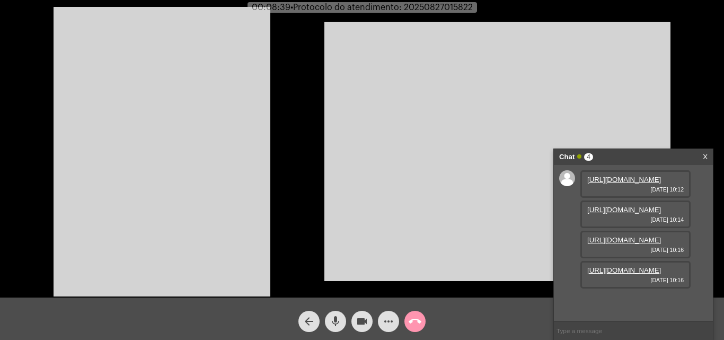
click at [338, 315] on mat-icon "mic" at bounding box center [335, 321] width 13 height 13
click at [335, 316] on mat-icon "mic_off" at bounding box center [335, 321] width 13 height 13
click at [611, 274] on link "https://neft-transfer-bucket.s3.amazonaws.com/temp-95eb7d17-9e9a-29da-13bd-94c2…" at bounding box center [624, 270] width 74 height 8
click at [393, 312] on span "more_horiz" at bounding box center [388, 321] width 13 height 21
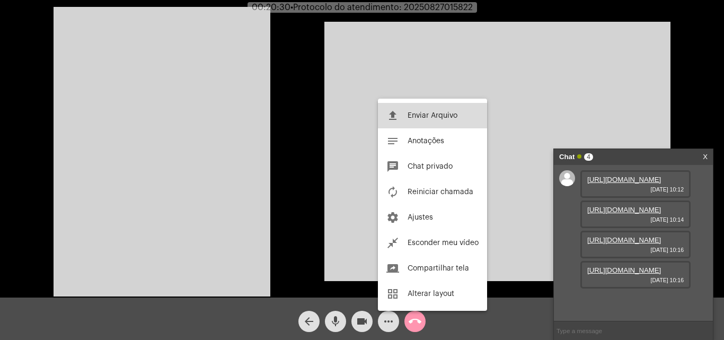
click at [433, 120] on button "file_upload Enviar Arquivo" at bounding box center [432, 115] width 109 height 25
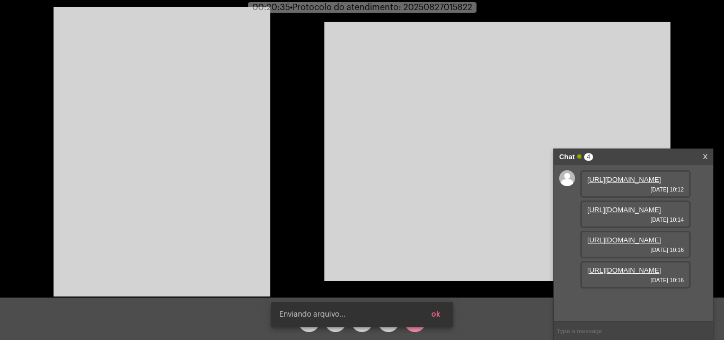
scroll to position [117, 0]
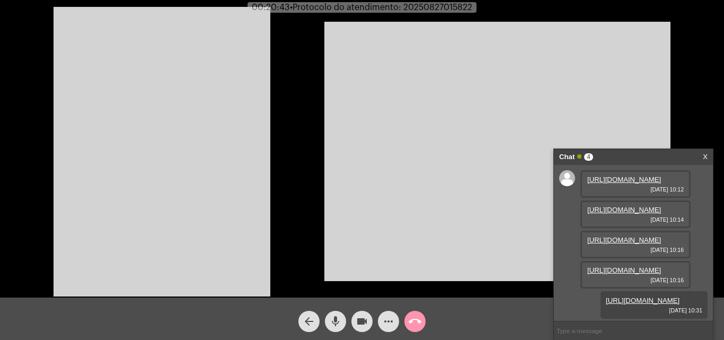
click at [427, 9] on span "• Protocolo do atendimento: 20250827015822" at bounding box center [381, 7] width 182 height 8
copy span "20250827015822"
click at [588, 331] on input "text" at bounding box center [633, 330] width 159 height 19
type input "V"
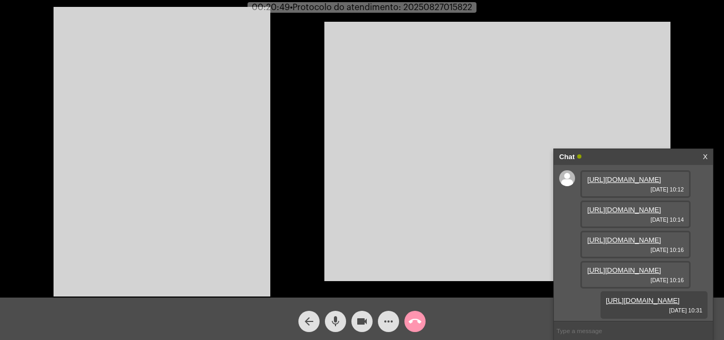
paste input "20250827015822"
type input "20250827015822"
click at [610, 331] on input "20250827015822" at bounding box center [633, 330] width 159 height 19
click at [337, 329] on span "mic" at bounding box center [335, 321] width 13 height 21
click at [337, 319] on mat-icon "mic_off" at bounding box center [335, 321] width 13 height 13
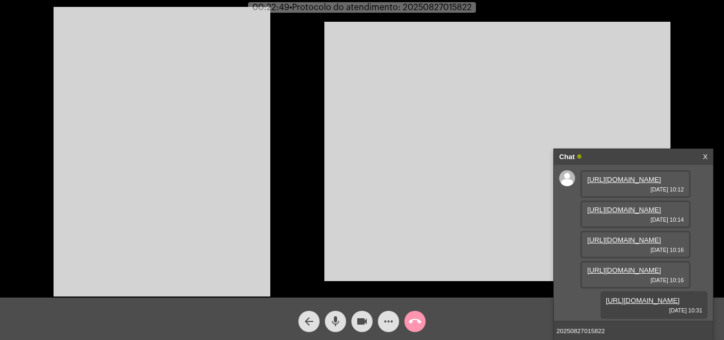
click at [620, 331] on input "20250827015822" at bounding box center [633, 330] width 159 height 19
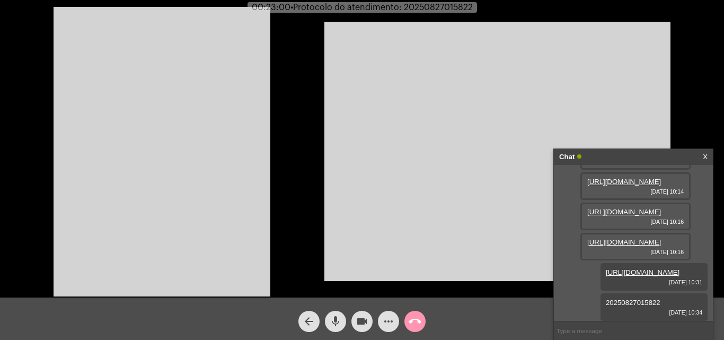
scroll to position [147, 0]
click at [412, 316] on mat-icon "call_end" at bounding box center [415, 321] width 13 height 13
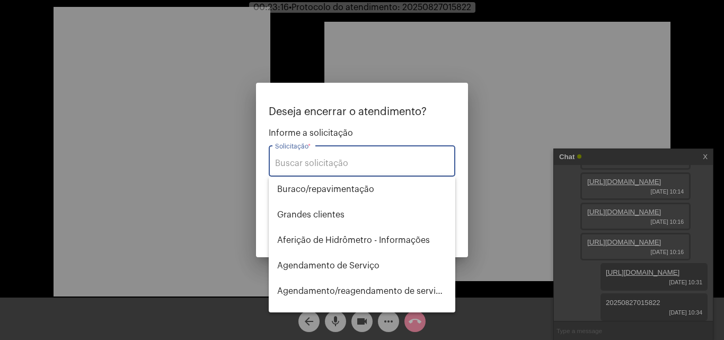
click at [359, 165] on input "Solicitação *" at bounding box center [362, 164] width 174 height 10
type input "R"
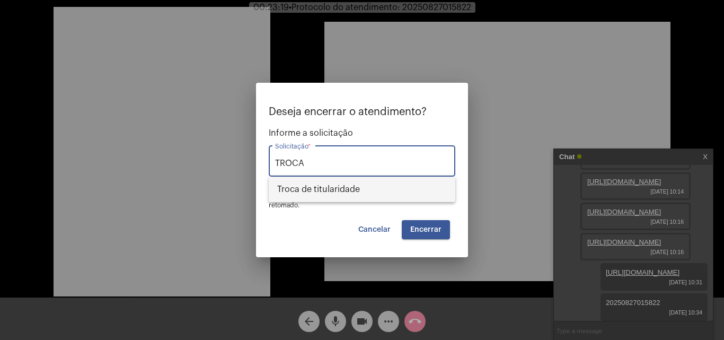
click at [359, 190] on span "Troca de titularidade" at bounding box center [362, 189] width 170 height 25
type input "Troca de titularidade"
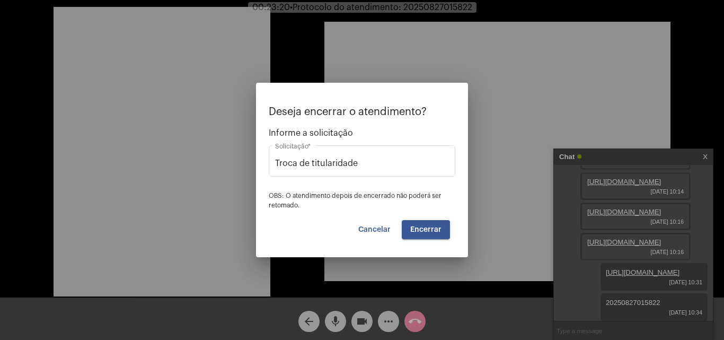
click at [441, 243] on mat-dialog-container "Deseja encerrar o atendimento? Informe a solicitação Troca de titularidade Soli…" at bounding box center [362, 170] width 212 height 174
click at [429, 222] on button "Encerrar" at bounding box center [426, 229] width 48 height 19
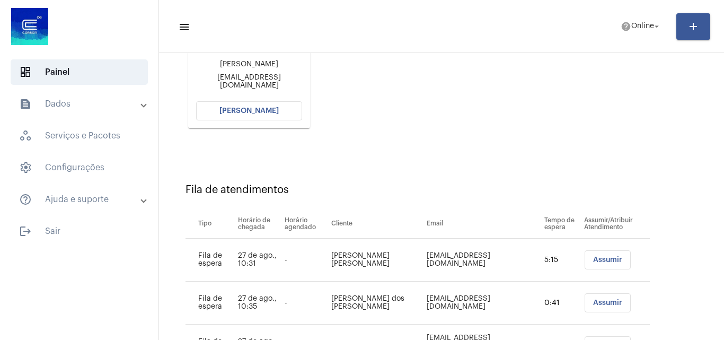
scroll to position [130, 0]
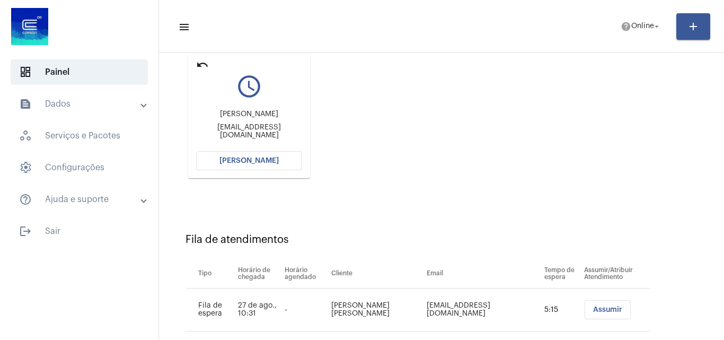
click at [269, 159] on span "[PERSON_NAME]" at bounding box center [248, 160] width 59 height 7
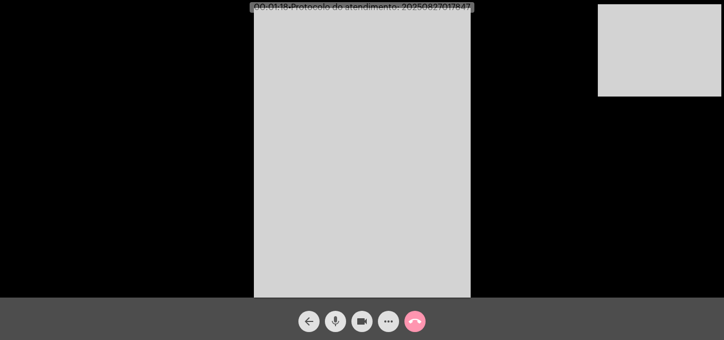
click at [333, 318] on mat-icon "mic" at bounding box center [335, 321] width 13 height 13
click at [360, 323] on mat-icon "videocam" at bounding box center [362, 321] width 13 height 13
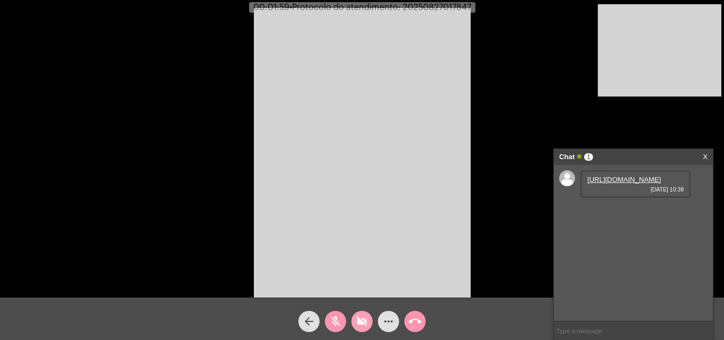
click at [364, 317] on mat-icon "videocam_off" at bounding box center [362, 321] width 13 height 13
click at [337, 322] on mat-icon "mic_off" at bounding box center [335, 321] width 13 height 13
click at [335, 319] on mat-icon "mic" at bounding box center [335, 321] width 13 height 13
drag, startPoint x: 335, startPoint y: 323, endPoint x: 369, endPoint y: 320, distance: 34.0
click at [338, 323] on mat-icon "mic_off" at bounding box center [335, 321] width 13 height 13
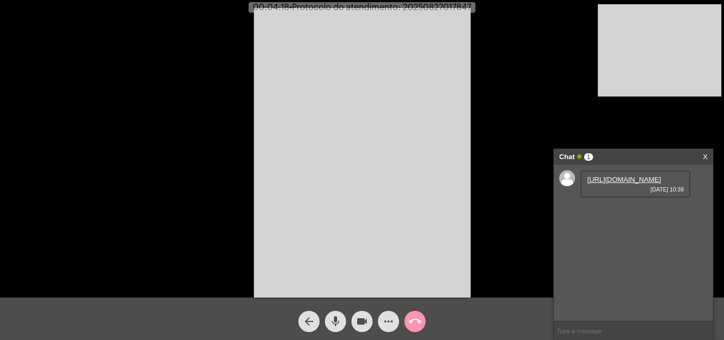
click at [391, 319] on mat-icon "more_horiz" at bounding box center [388, 321] width 13 height 13
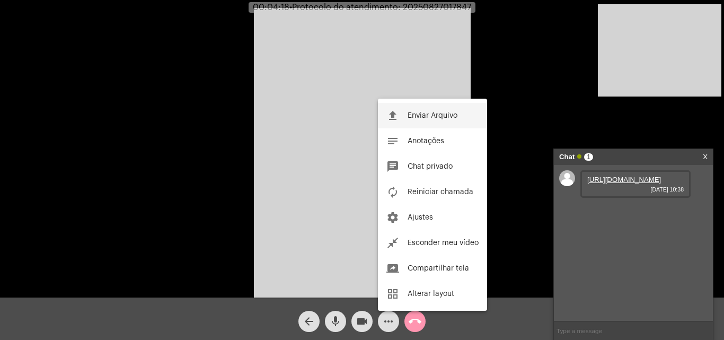
click at [441, 116] on span "Enviar Arquivo" at bounding box center [433, 115] width 50 height 7
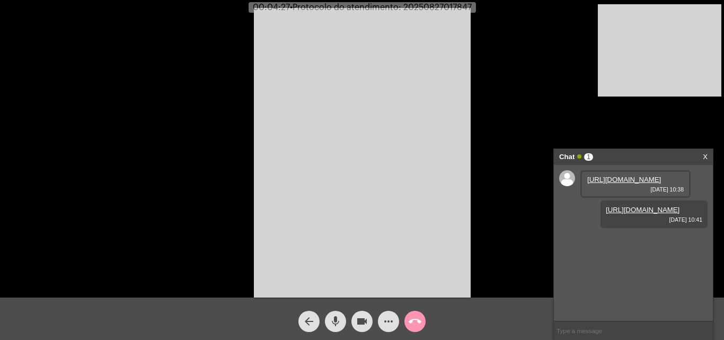
click at [385, 320] on mat-icon "more_horiz" at bounding box center [388, 321] width 13 height 13
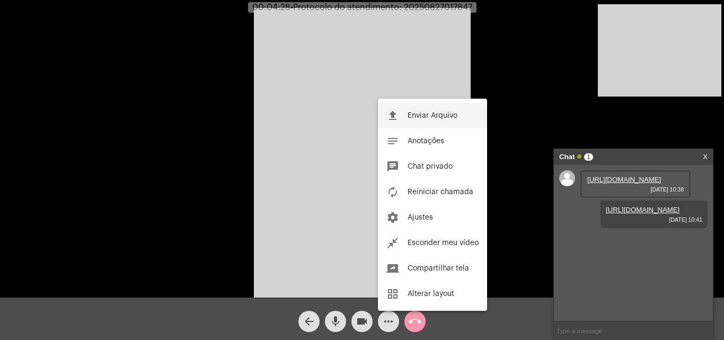
click at [436, 111] on button "file_upload Enviar Arquivo" at bounding box center [432, 115] width 109 height 25
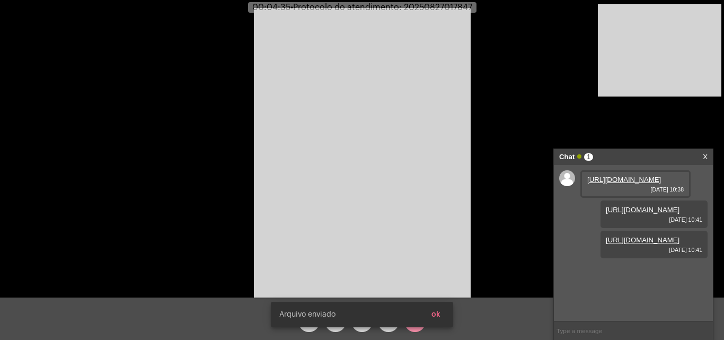
scroll to position [9, 0]
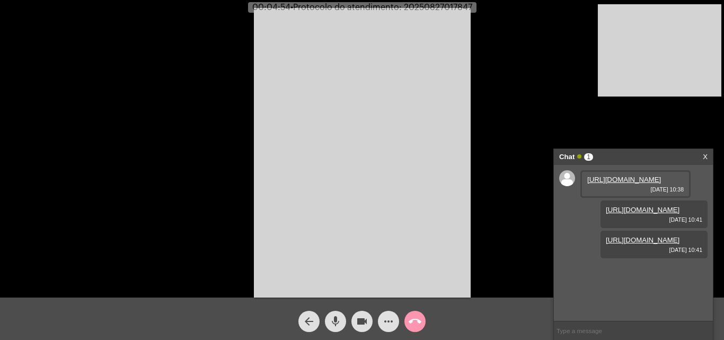
click at [432, 10] on span "• Protocolo do atendimento: 20250827017847" at bounding box center [382, 7] width 182 height 8
copy span "20250827017847"
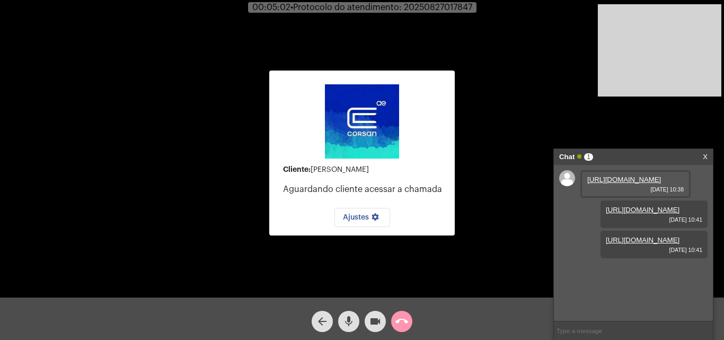
click at [300, 59] on div "Cliente: Zeuda Claudete Kohler Aguardando cliente acessar a chamada Ajustes set…" at bounding box center [362, 152] width 186 height 295
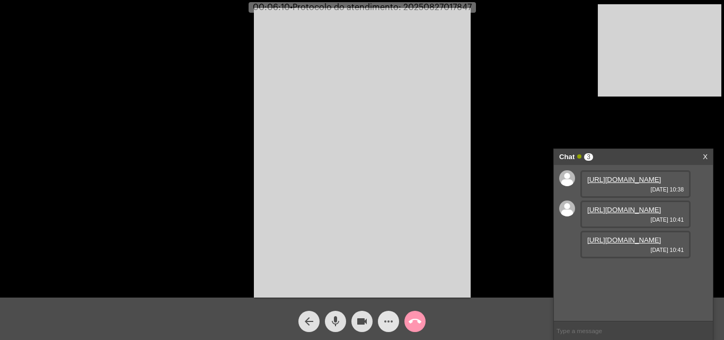
click at [391, 316] on mat-icon "more_horiz" at bounding box center [388, 321] width 13 height 13
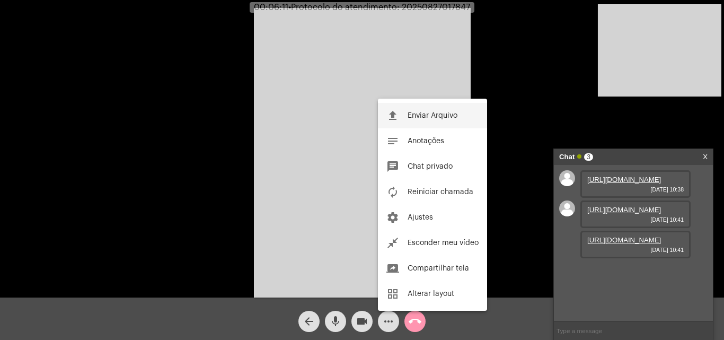
click at [425, 113] on span "Enviar Arquivo" at bounding box center [433, 115] width 50 height 7
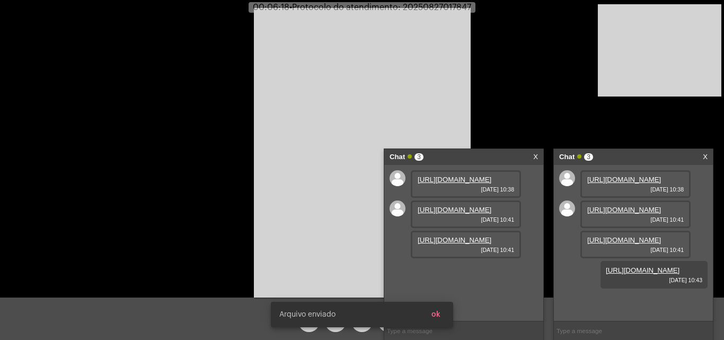
scroll to position [63, 0]
click at [706, 157] on link "X" at bounding box center [705, 157] width 5 height 16
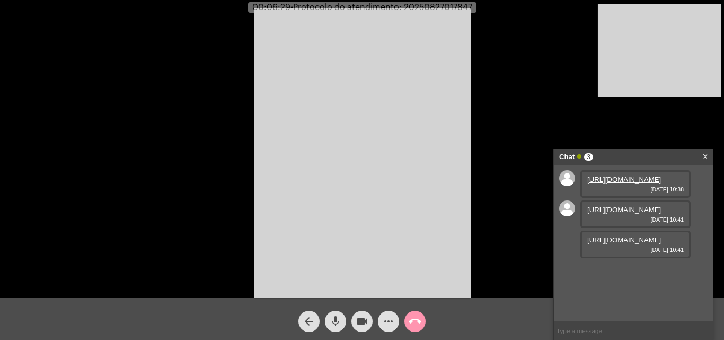
click at [426, 6] on span "• Protocolo do atendimento: 20250827017847" at bounding box center [382, 7] width 182 height 8
copy span "20250827017847"
click at [605, 328] on input "text" at bounding box center [633, 330] width 159 height 19
click at [423, 325] on button "call_end" at bounding box center [415, 321] width 21 height 21
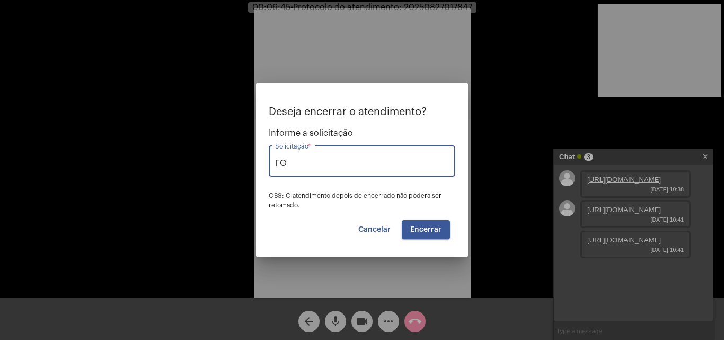
type input "F"
drag, startPoint x: 361, startPoint y: 194, endPoint x: 408, endPoint y: 217, distance: 52.9
click at [361, 194] on span "Outros" at bounding box center [362, 189] width 170 height 25
type input "Outros"
click at [442, 235] on button "Encerrar" at bounding box center [426, 229] width 48 height 19
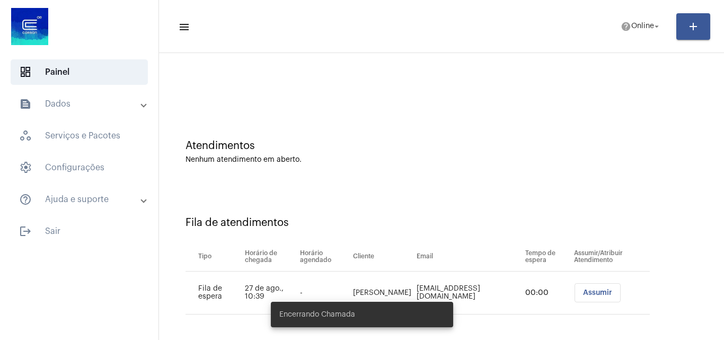
scroll to position [14, 0]
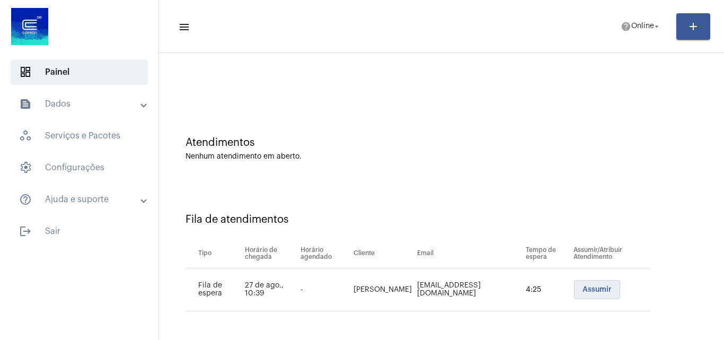
click at [584, 289] on span "Assumir" at bounding box center [597, 289] width 29 height 7
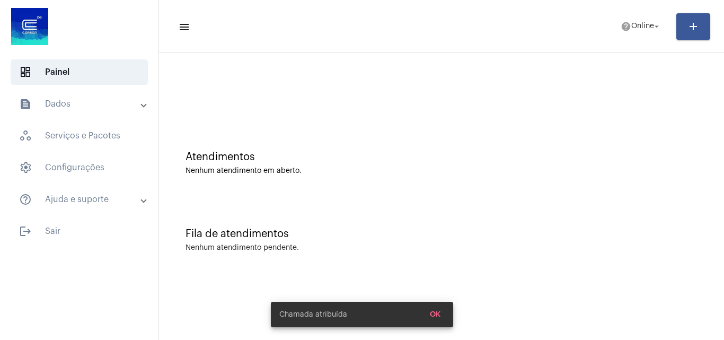
scroll to position [0, 0]
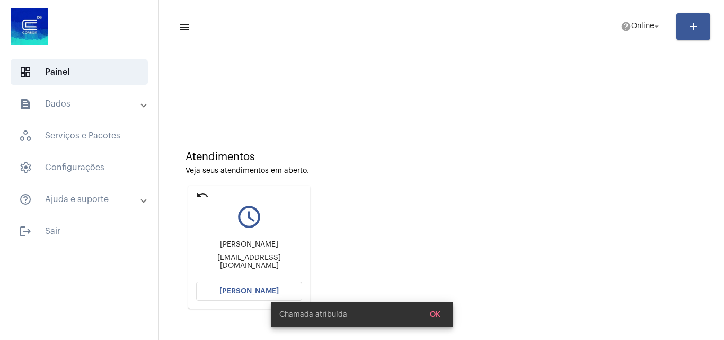
click at [262, 293] on div "Chamada atribuída OK" at bounding box center [362, 314] width 208 height 51
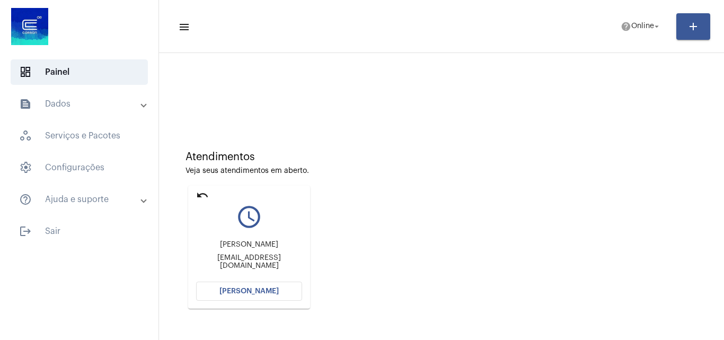
click at [269, 294] on span "[PERSON_NAME]" at bounding box center [248, 290] width 59 height 7
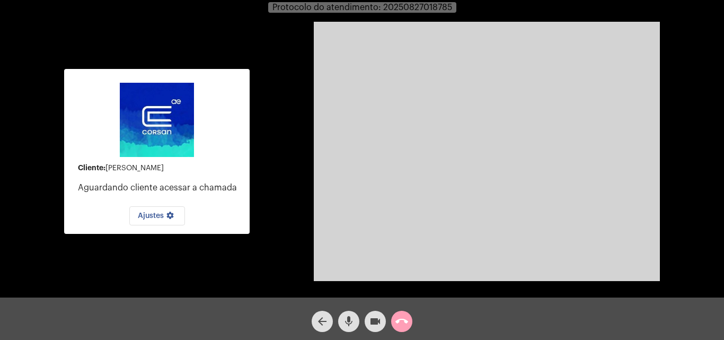
click at [401, 315] on mat-icon "call_end" at bounding box center [401, 321] width 13 height 13
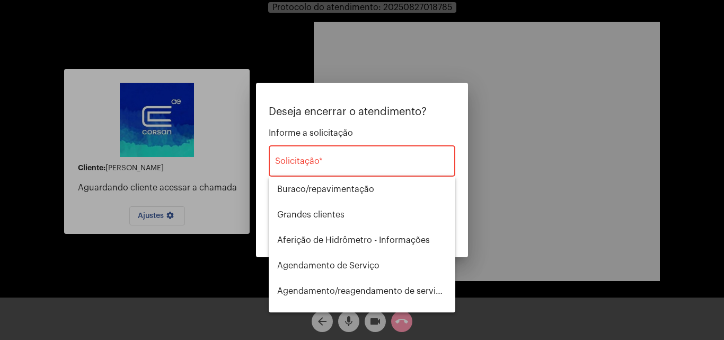
click at [325, 157] on div "Solicitação *" at bounding box center [362, 159] width 174 height 33
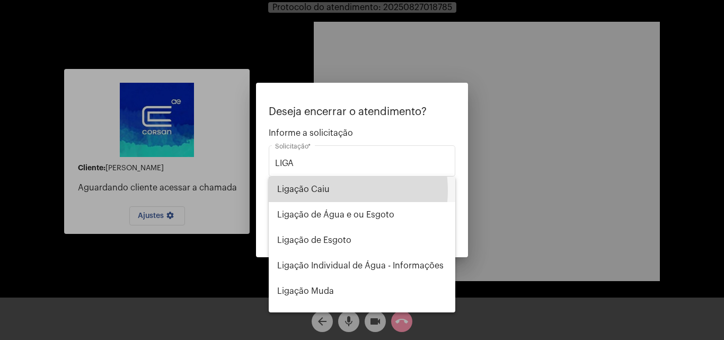
click at [321, 190] on span "Ligação Caiu" at bounding box center [362, 189] width 170 height 25
type input "Ligação Caiu"
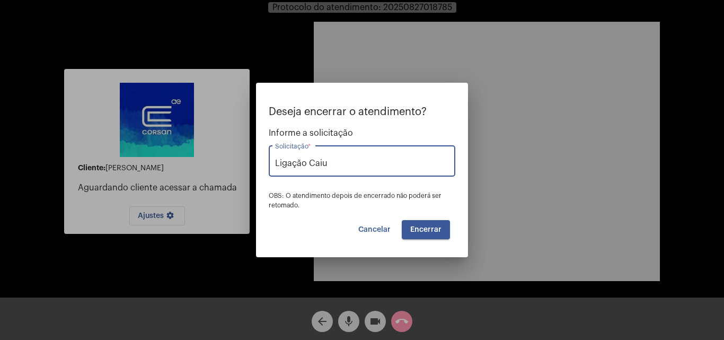
click at [417, 224] on button "Encerrar" at bounding box center [426, 229] width 48 height 19
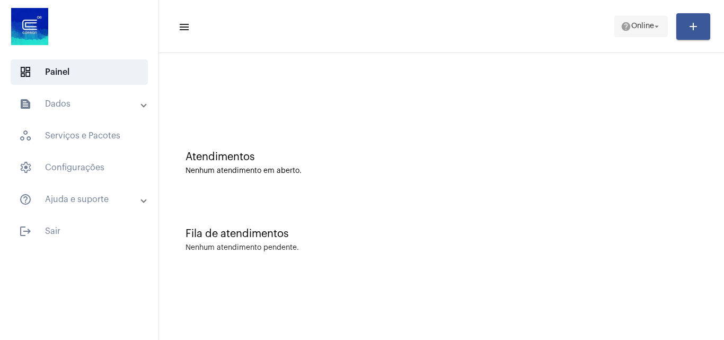
click at [652, 28] on span "Online" at bounding box center [642, 26] width 23 height 7
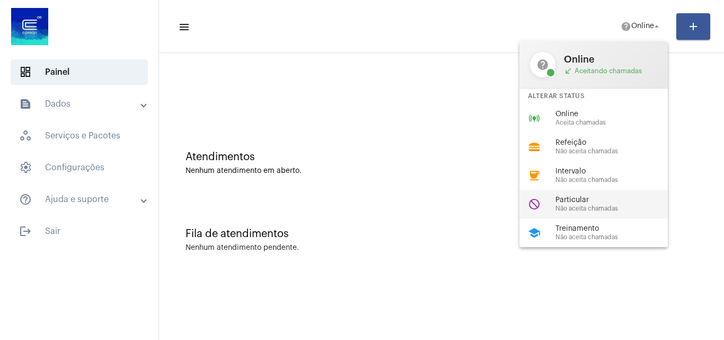
click at [594, 199] on span "Particular" at bounding box center [616, 200] width 121 height 8
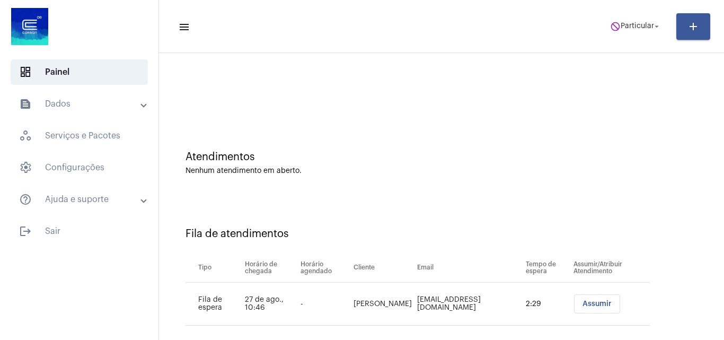
click at [600, 307] on span "Assumir" at bounding box center [597, 303] width 29 height 7
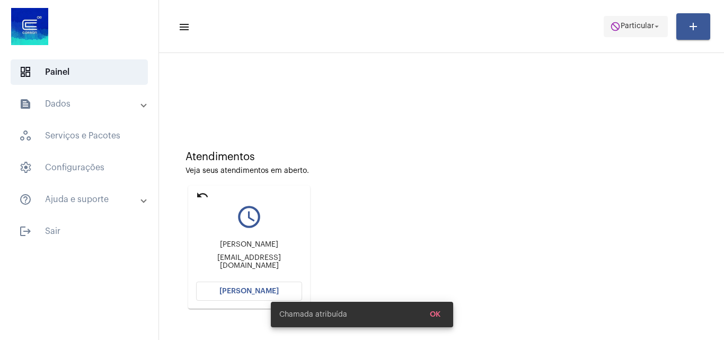
click at [637, 31] on span "do_not_disturb Particular arrow_drop_down" at bounding box center [635, 25] width 51 height 19
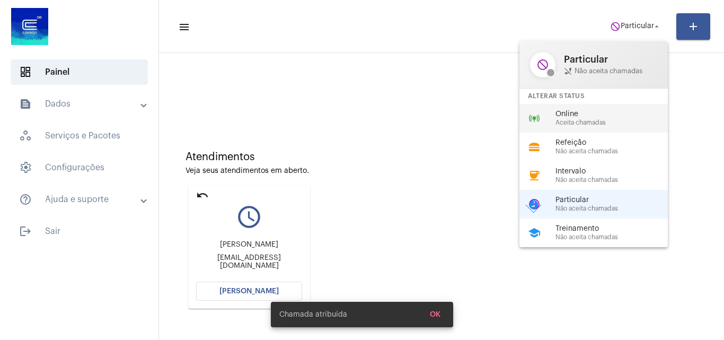
click at [611, 120] on span "Aceita chamadas" at bounding box center [616, 122] width 121 height 7
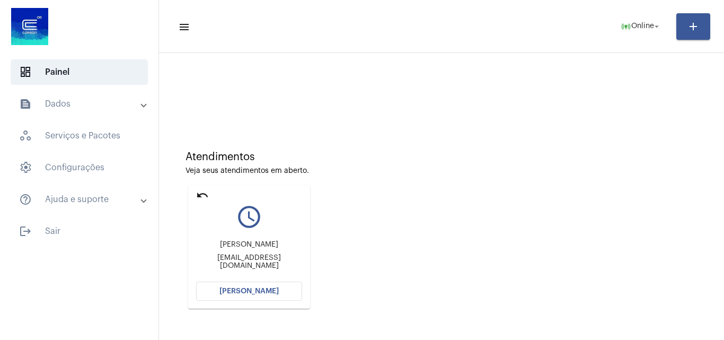
click at [272, 291] on span "[PERSON_NAME]" at bounding box center [248, 290] width 59 height 7
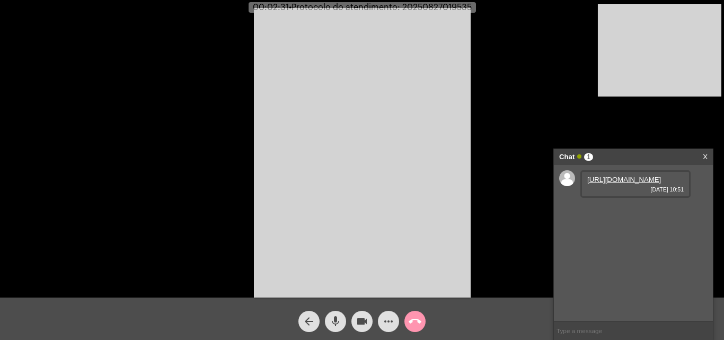
click at [627, 181] on link "https://neft-transfer-bucket.s3.amazonaws.com/temp-e1a776dc-c773-e39e-7065-da94…" at bounding box center [624, 179] width 74 height 8
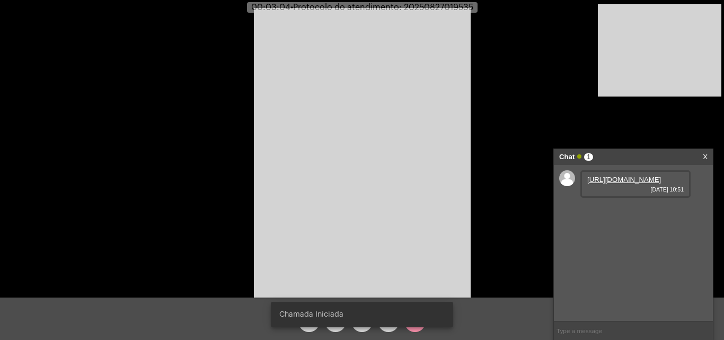
click at [353, 176] on video at bounding box center [362, 152] width 217 height 289
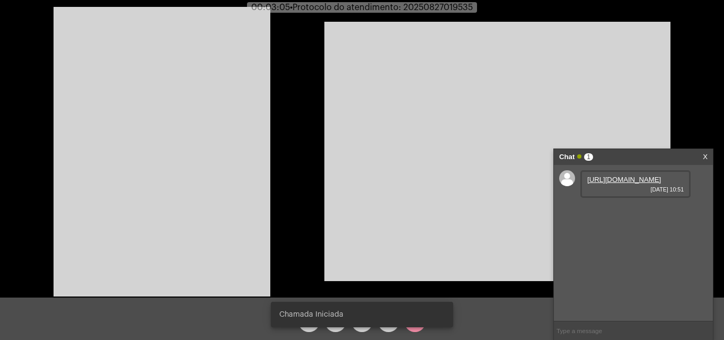
click at [233, 159] on video at bounding box center [162, 151] width 217 height 289
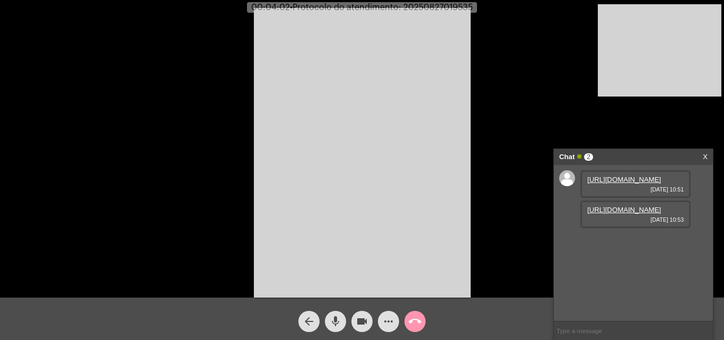
click at [601, 214] on link "https://neft-transfer-bucket.s3.amazonaws.com/temp-53fdf594-513c-6656-40fa-2db1…" at bounding box center [624, 210] width 74 height 8
click at [336, 323] on mat-icon "mic" at bounding box center [335, 321] width 13 height 13
click at [364, 323] on mat-icon "videocam" at bounding box center [362, 321] width 13 height 13
click at [335, 319] on mat-icon "mic_off" at bounding box center [335, 321] width 13 height 13
click at [335, 319] on mat-icon "mic" at bounding box center [335, 321] width 13 height 13
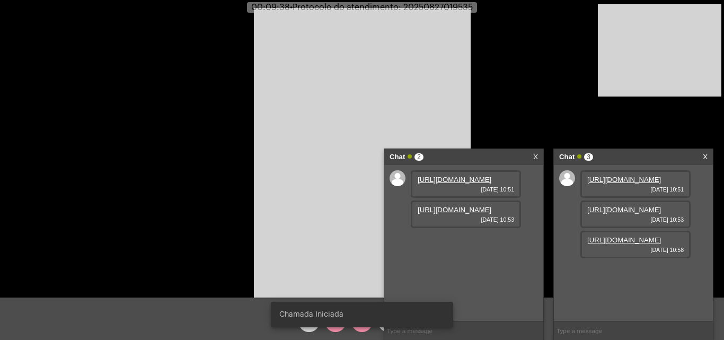
click at [358, 328] on div "Chamada Iniciada" at bounding box center [362, 314] width 208 height 51
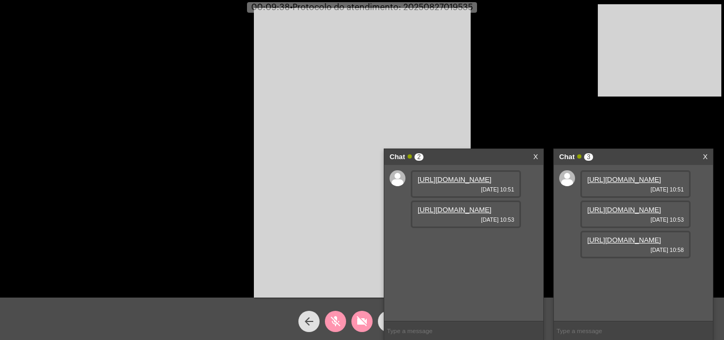
click at [358, 328] on span "videocam_off" at bounding box center [362, 321] width 13 height 21
click at [338, 321] on mat-icon "mic_off" at bounding box center [335, 321] width 13 height 13
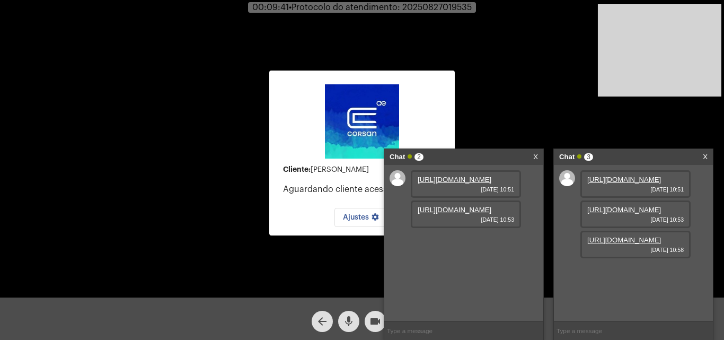
click at [457, 214] on link "https://neft-transfer-bucket.s3.amazonaws.com/temp-53fdf594-513c-6656-40fa-2db1…" at bounding box center [455, 210] width 74 height 8
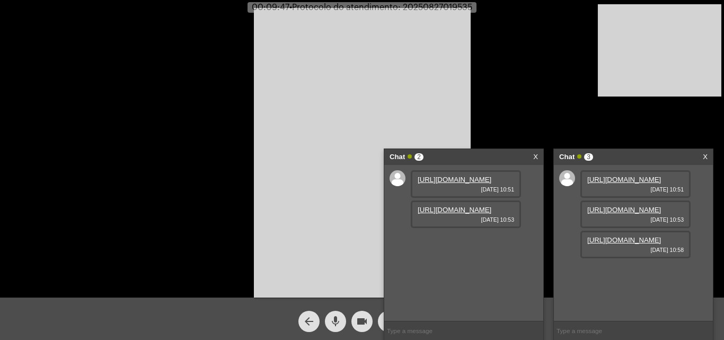
click at [630, 244] on link "https://neft-transfer-bucket.s3.amazonaws.com/temp-08a90807-8a6c-994a-608e-458c…" at bounding box center [624, 240] width 74 height 8
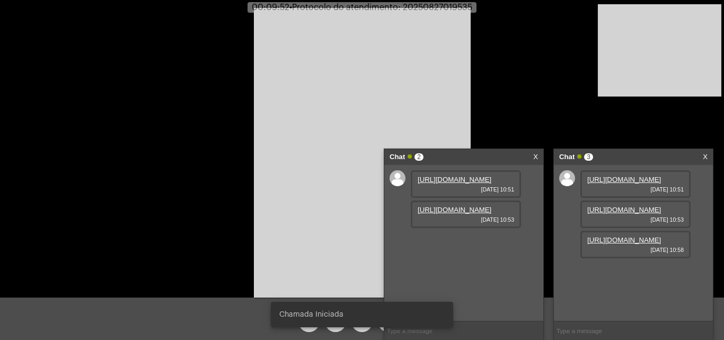
click at [476, 110] on div "Acessando Câmera e Microfone..." at bounding box center [362, 151] width 722 height 297
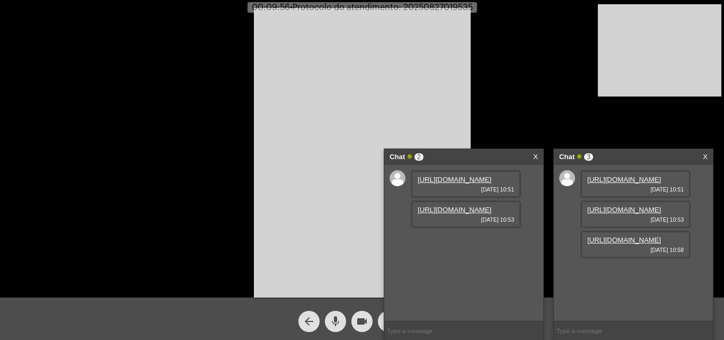
click at [705, 153] on link "X" at bounding box center [705, 157] width 5 height 16
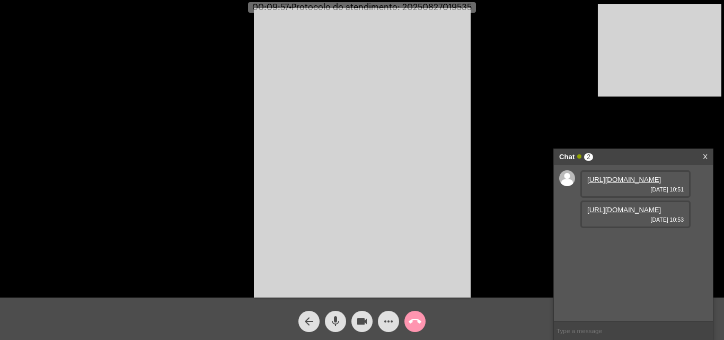
click at [708, 155] on div "Chat 2 X" at bounding box center [633, 157] width 159 height 16
click at [707, 157] on link "X" at bounding box center [705, 157] width 5 height 16
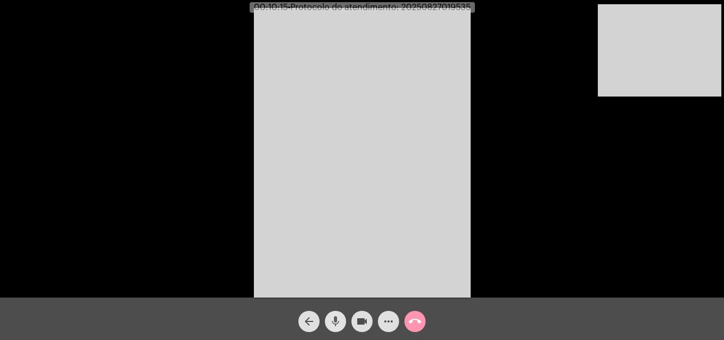
drag, startPoint x: 337, startPoint y: 319, endPoint x: 355, endPoint y: 319, distance: 17.5
click at [340, 319] on mat-icon "mic" at bounding box center [335, 321] width 13 height 13
click at [369, 318] on button "videocam" at bounding box center [361, 321] width 21 height 21
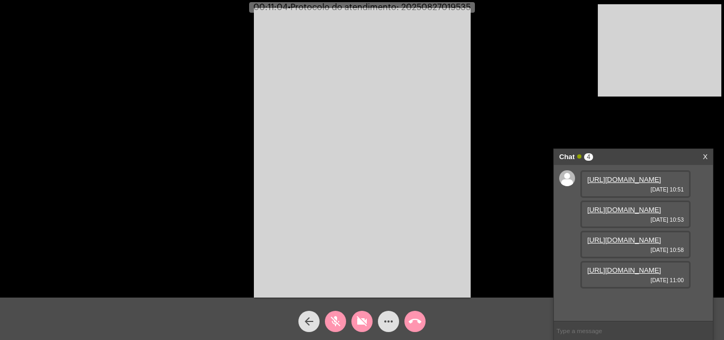
scroll to position [63, 0]
click at [638, 274] on link "https://neft-transfer-bucket.s3.amazonaws.com/temp-270fd31f-081d-74f9-cd76-41c1…" at bounding box center [624, 270] width 74 height 8
click at [338, 324] on mat-icon "mic_off" at bounding box center [335, 321] width 13 height 13
click at [338, 322] on mat-icon "mic" at bounding box center [335, 321] width 13 height 13
click at [340, 323] on mat-icon "mic_off" at bounding box center [335, 321] width 13 height 13
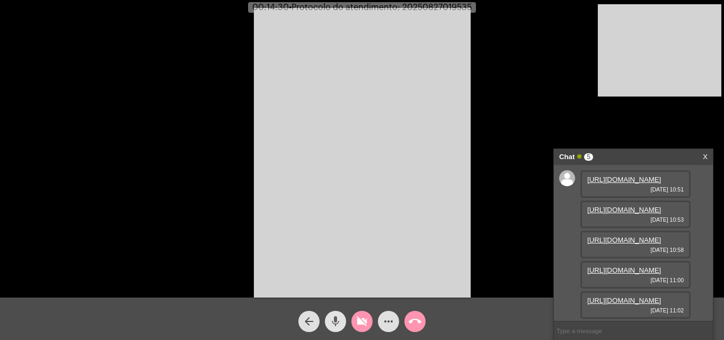
click at [334, 319] on mat-icon "mic" at bounding box center [335, 321] width 13 height 13
click at [609, 296] on link "https://neft-transfer-bucket.s3.amazonaws.com/temp-6b49ef0c-ab8e-88c1-e9b7-e6ac…" at bounding box center [624, 300] width 74 height 8
click at [337, 324] on mat-icon "mic_off" at bounding box center [335, 321] width 13 height 13
click at [336, 319] on mat-icon "mic" at bounding box center [335, 321] width 13 height 13
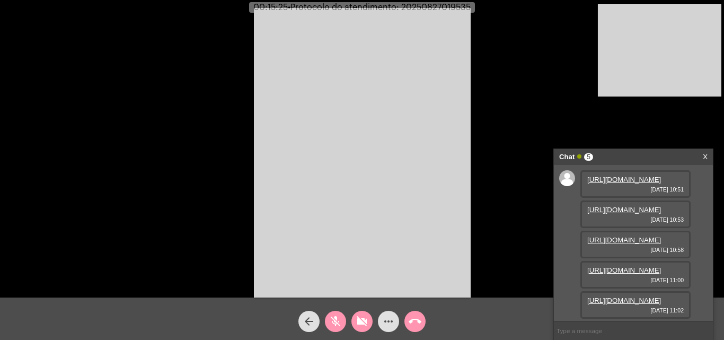
click at [606, 266] on link "https://neft-transfer-bucket.s3.amazonaws.com/temp-270fd31f-081d-74f9-cd76-41c1…" at bounding box center [624, 270] width 74 height 8
drag, startPoint x: 331, startPoint y: 329, endPoint x: 351, endPoint y: 320, distance: 22.3
click at [333, 329] on span "mic_off" at bounding box center [335, 321] width 13 height 21
click at [363, 319] on mat-icon "videocam_off" at bounding box center [362, 321] width 13 height 13
click at [337, 318] on mat-icon "mic" at bounding box center [335, 321] width 13 height 13
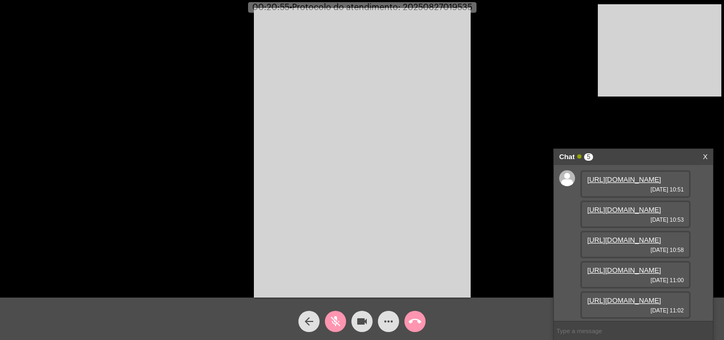
click at [339, 322] on mat-icon "mic_off" at bounding box center [335, 321] width 13 height 13
click at [339, 322] on mat-icon "mic" at bounding box center [335, 321] width 13 height 13
click at [353, 323] on button "videocam" at bounding box center [361, 321] width 21 height 21
click at [336, 323] on mat-icon "mic_off" at bounding box center [335, 321] width 13 height 13
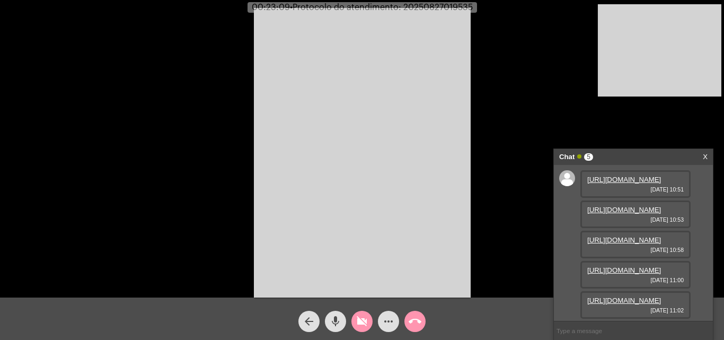
click at [353, 318] on button "videocam_off" at bounding box center [361, 321] width 21 height 21
click at [441, 5] on span "• Protocolo do atendimento: 20250827019535" at bounding box center [380, 7] width 183 height 8
copy span "20250827019535"
click at [620, 328] on input "text" at bounding box center [633, 330] width 159 height 19
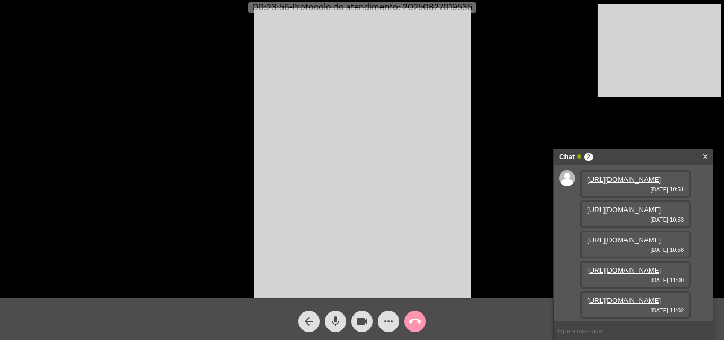
paste input "20250827019535"
type input "20250827019535"
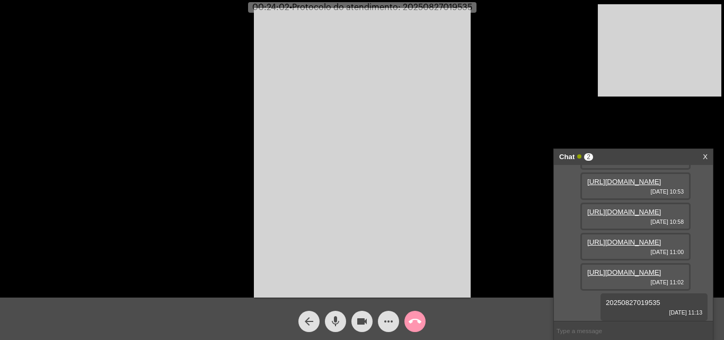
click at [410, 324] on mat-icon "call_end" at bounding box center [415, 321] width 13 height 13
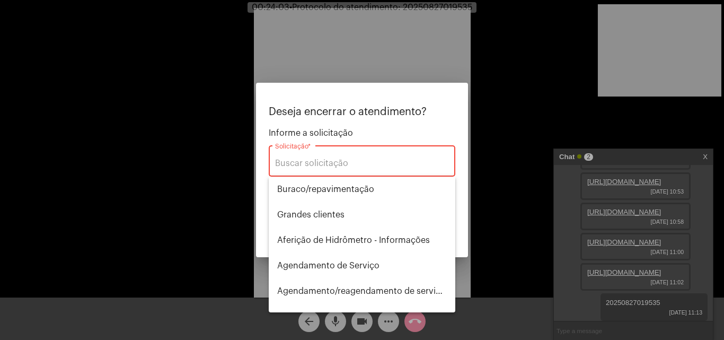
click at [337, 157] on div "Solicitação *" at bounding box center [362, 159] width 174 height 33
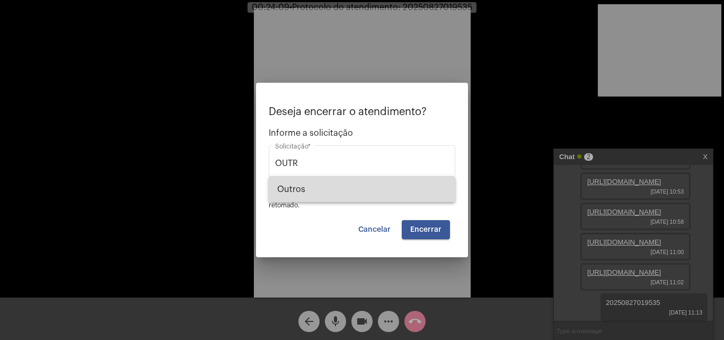
click at [337, 186] on span "Outros" at bounding box center [362, 189] width 170 height 25
type input "Outros"
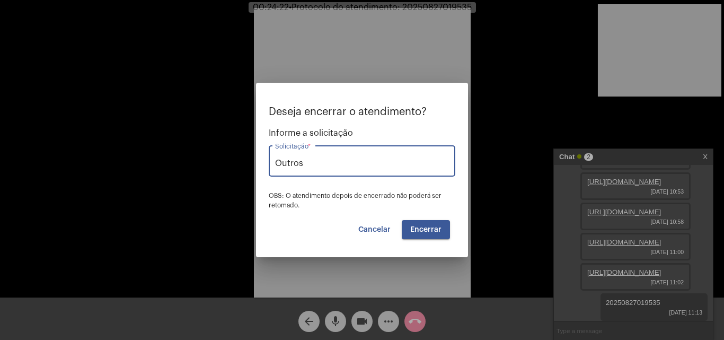
click at [434, 231] on span "Encerrar" at bounding box center [425, 229] width 31 height 7
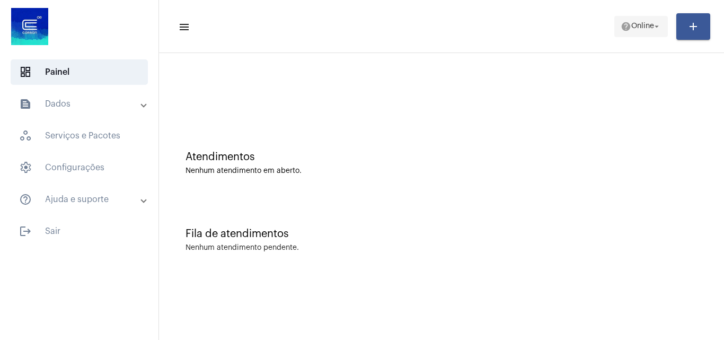
click at [647, 29] on span "Online" at bounding box center [642, 26] width 23 height 7
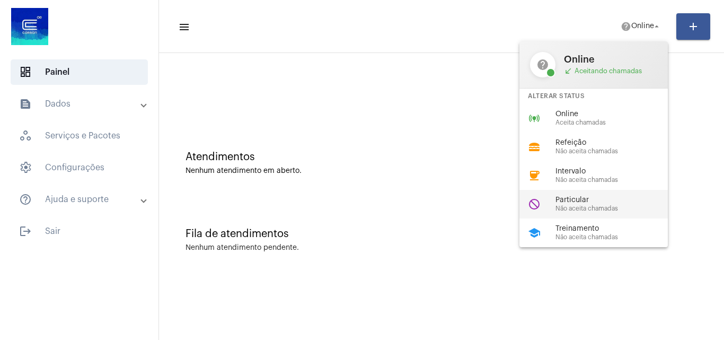
click at [592, 205] on span "Não aceita chamadas" at bounding box center [616, 208] width 121 height 7
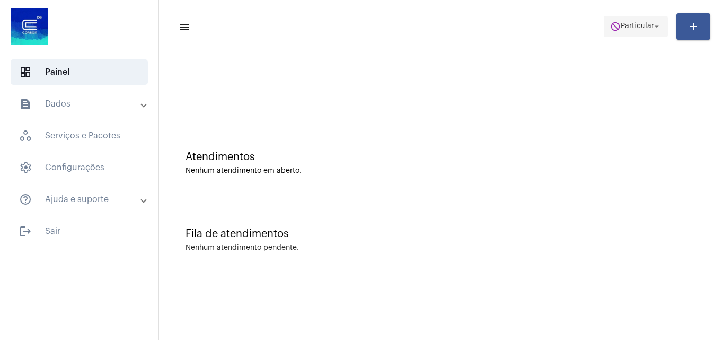
click at [632, 31] on span "do_not_disturb Particular arrow_drop_down" at bounding box center [635, 25] width 51 height 19
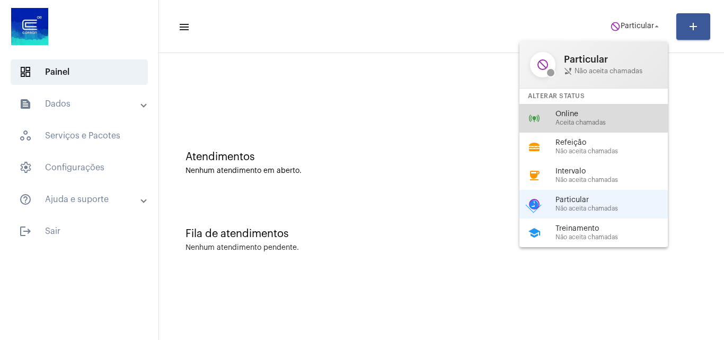
click at [610, 121] on span "Aceita chamadas" at bounding box center [616, 122] width 121 height 7
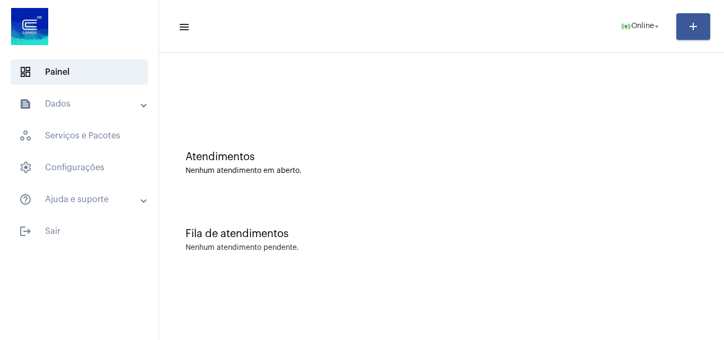
click at [585, 196] on div "Fila de atendimentos Nenhum atendimento pendente." at bounding box center [441, 234] width 555 height 77
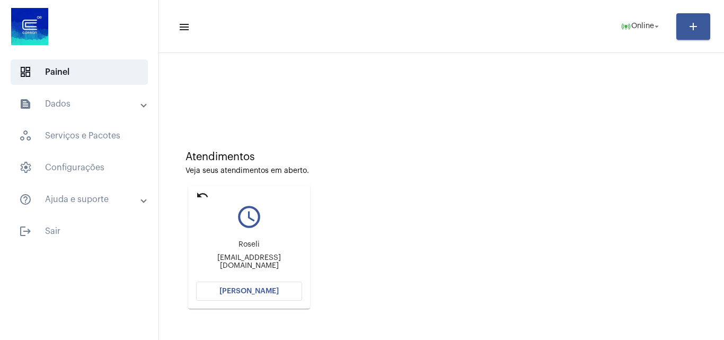
click at [204, 194] on mat-icon "undo" at bounding box center [202, 195] width 13 height 13
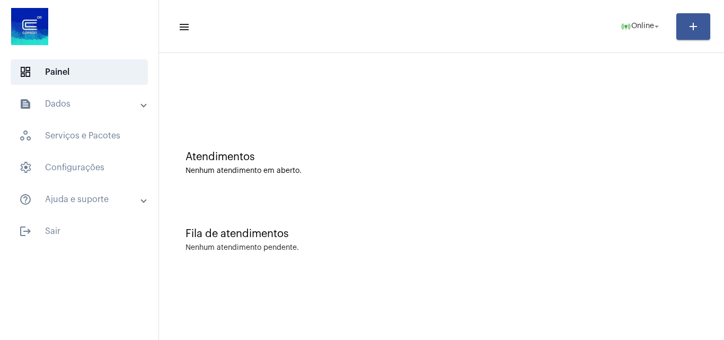
drag, startPoint x: 578, startPoint y: 231, endPoint x: 566, endPoint y: 230, distance: 12.7
click at [578, 231] on div "Fila de atendimentos" at bounding box center [442, 234] width 512 height 12
click at [643, 29] on span "Online" at bounding box center [642, 26] width 23 height 7
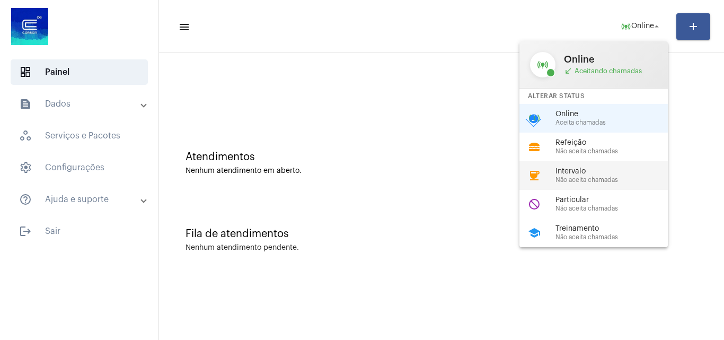
click at [592, 177] on span "Não aceita chamadas" at bounding box center [616, 180] width 121 height 7
